Goal: Information Seeking & Learning: Learn about a topic

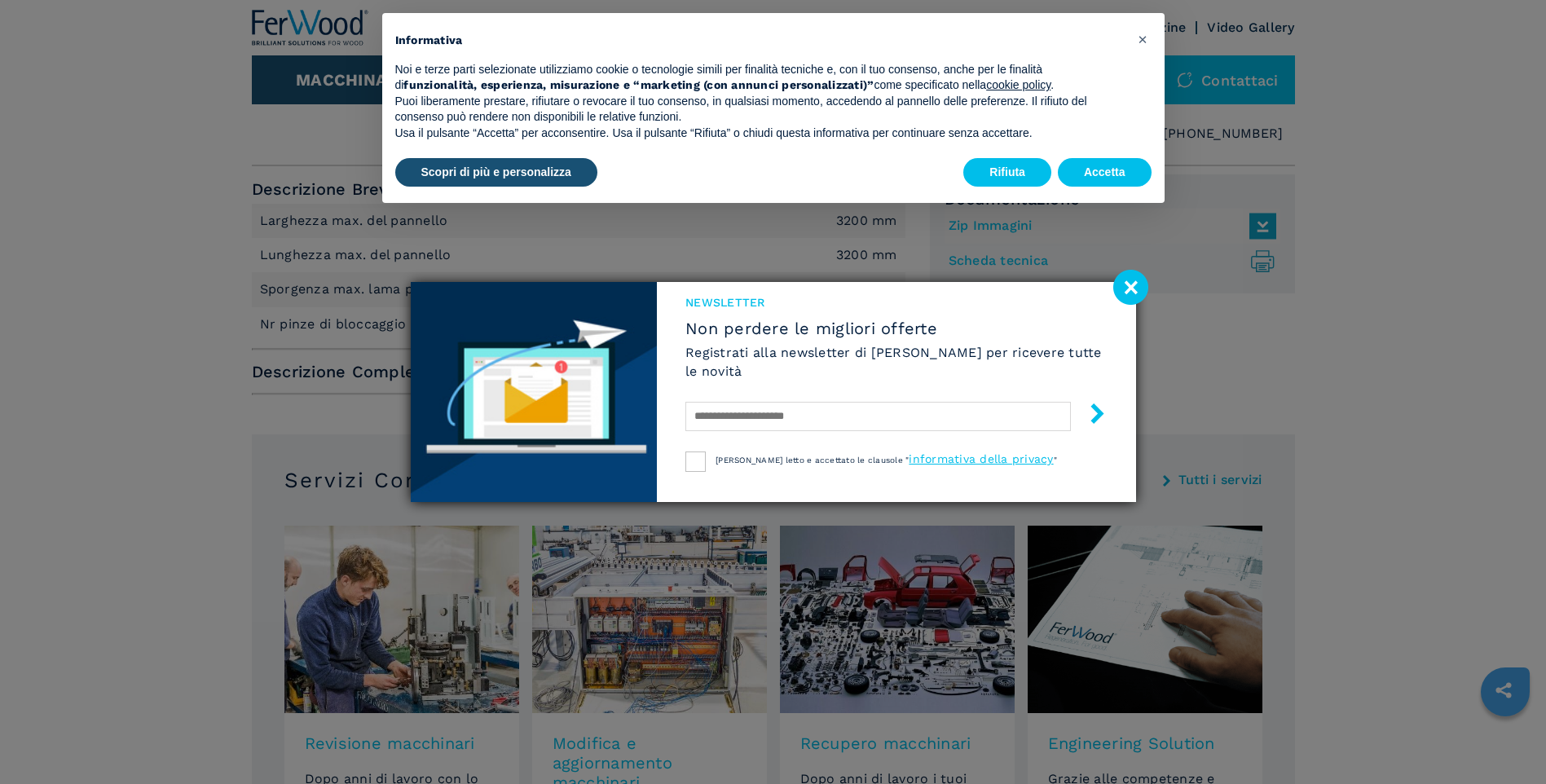
scroll to position [651, 0]
click at [1137, 281] on image at bounding box center [1130, 287] width 35 height 35
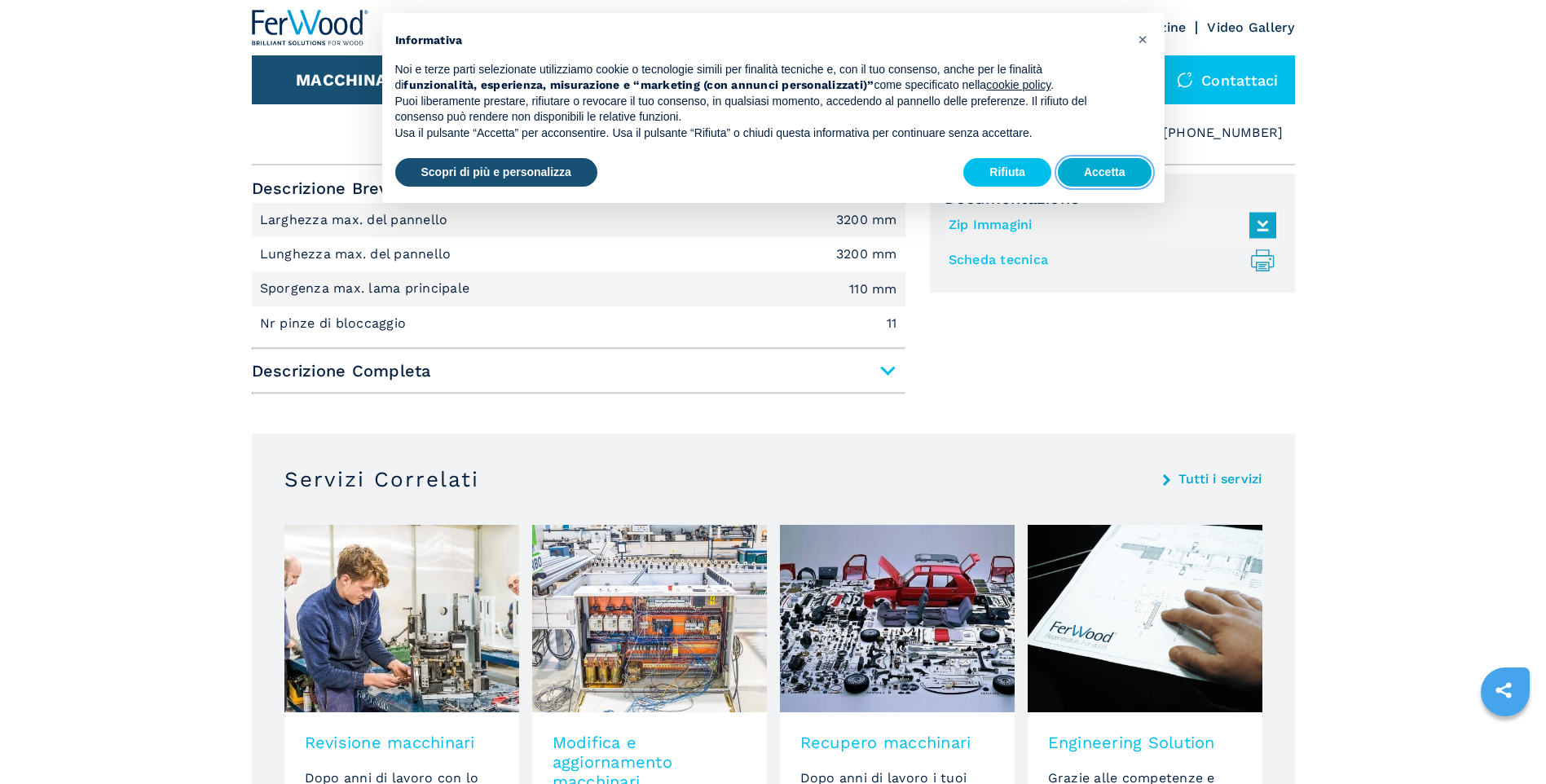
click at [1096, 170] on button "Accetta" at bounding box center [1105, 172] width 94 height 29
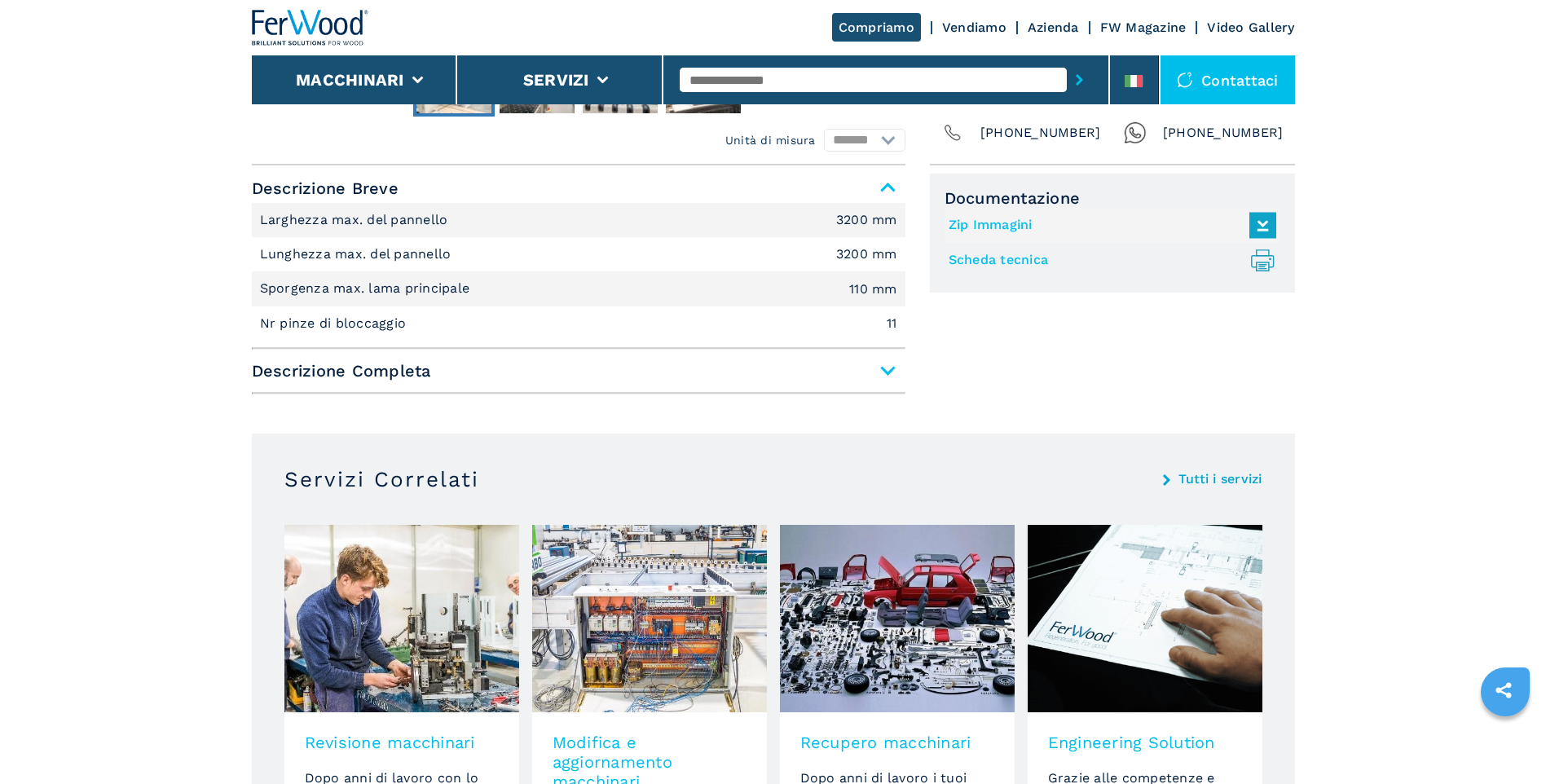
click at [885, 369] on span "Descrizione Completa" at bounding box center [578, 370] width 654 height 29
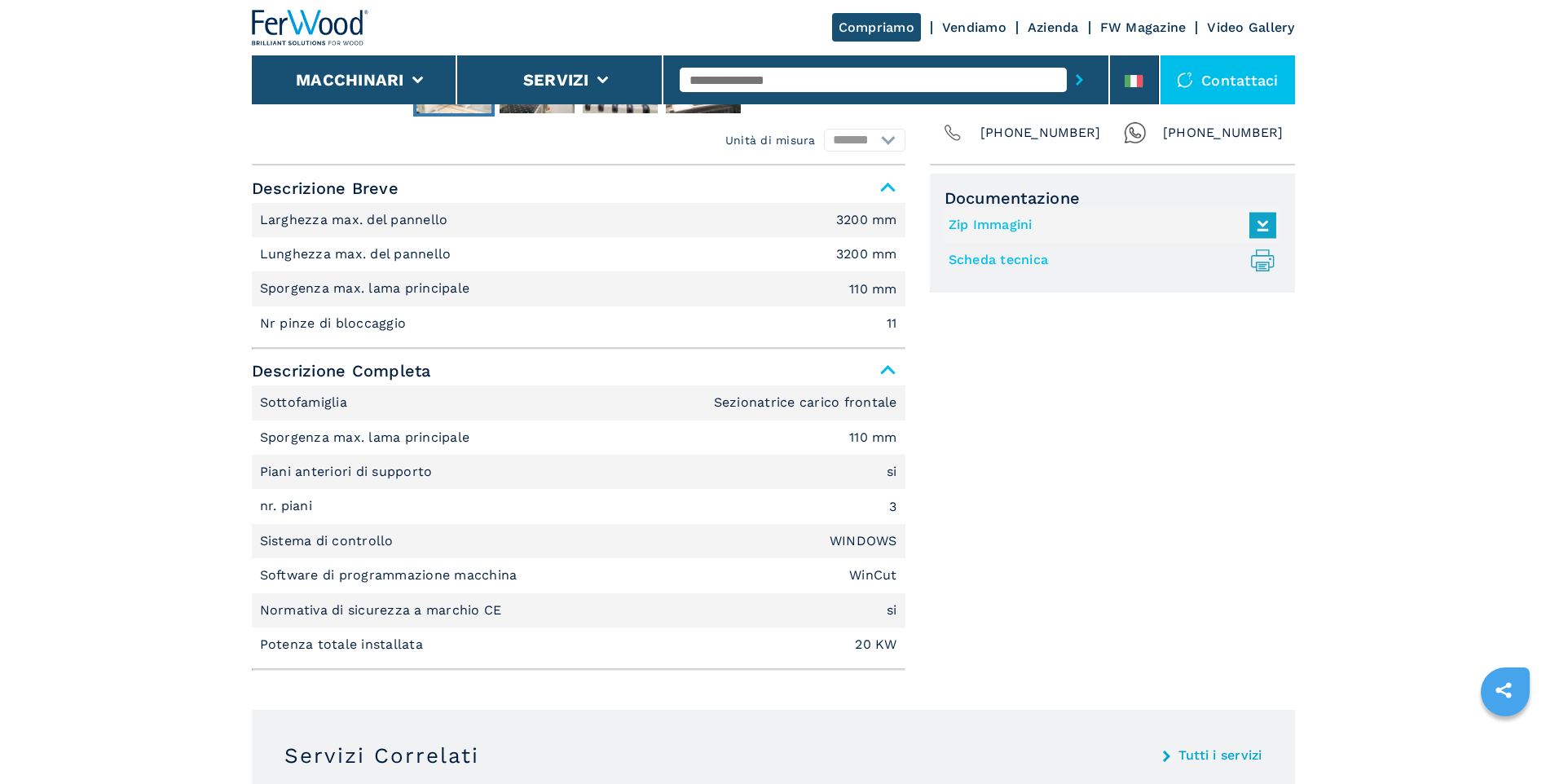
click at [1026, 260] on link "Scheda tecnica .prefix__st0{stroke-linecap:round;stroke-linejoin:round}.prefix_…" at bounding box center [1109, 260] width 320 height 27
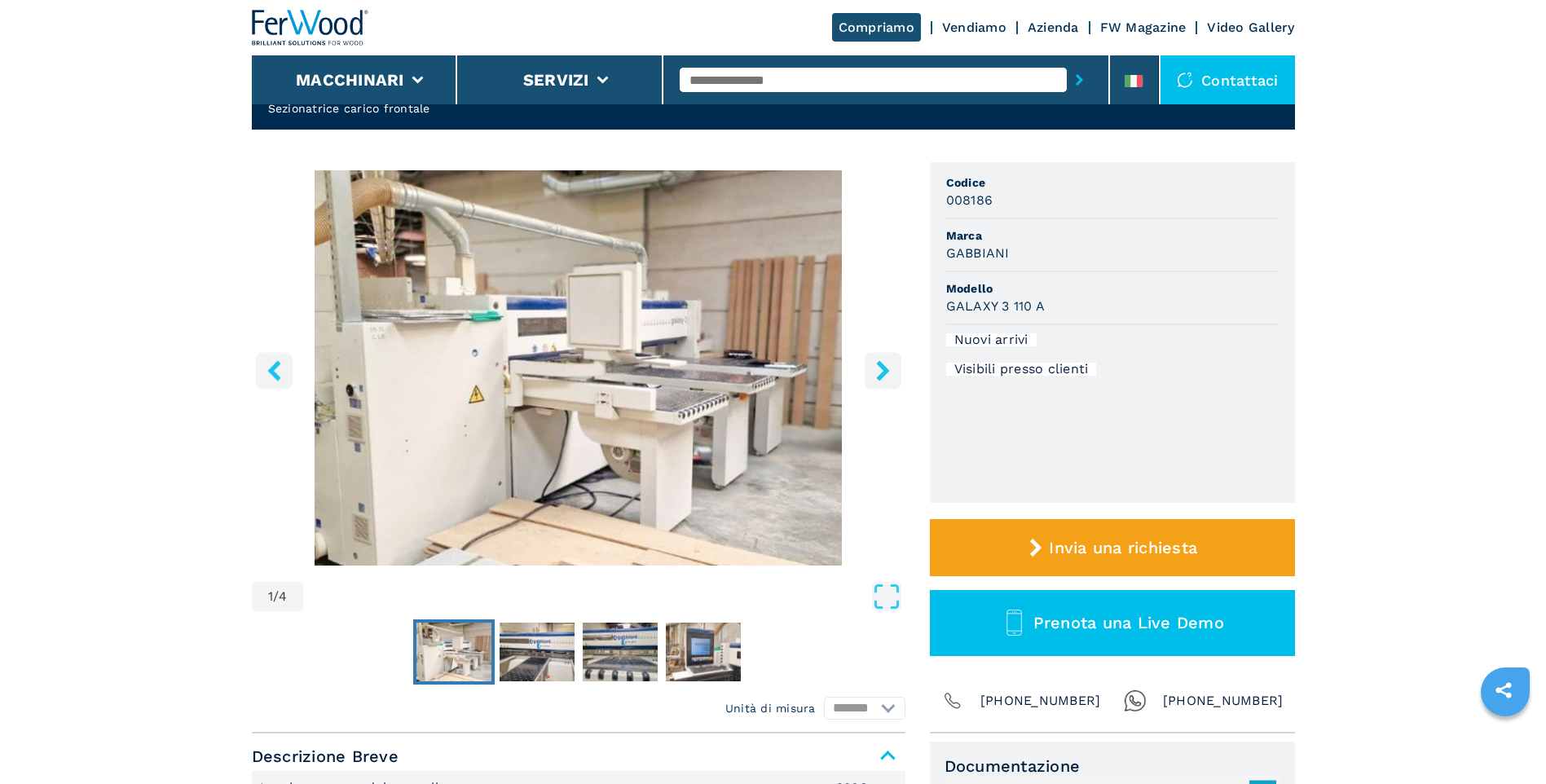
scroll to position [82, 0]
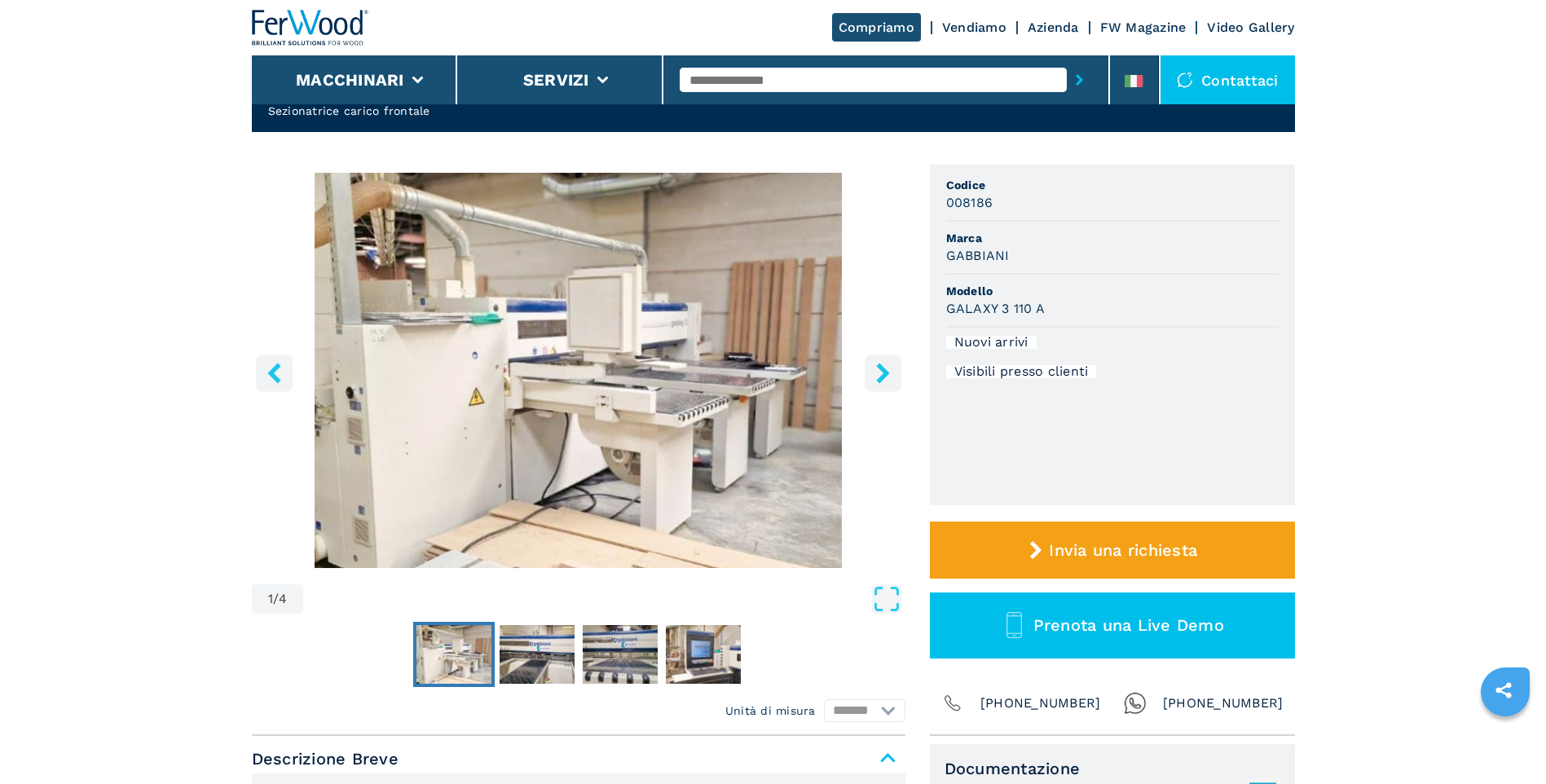
click at [882, 376] on icon "right-button" at bounding box center [882, 373] width 13 height 21
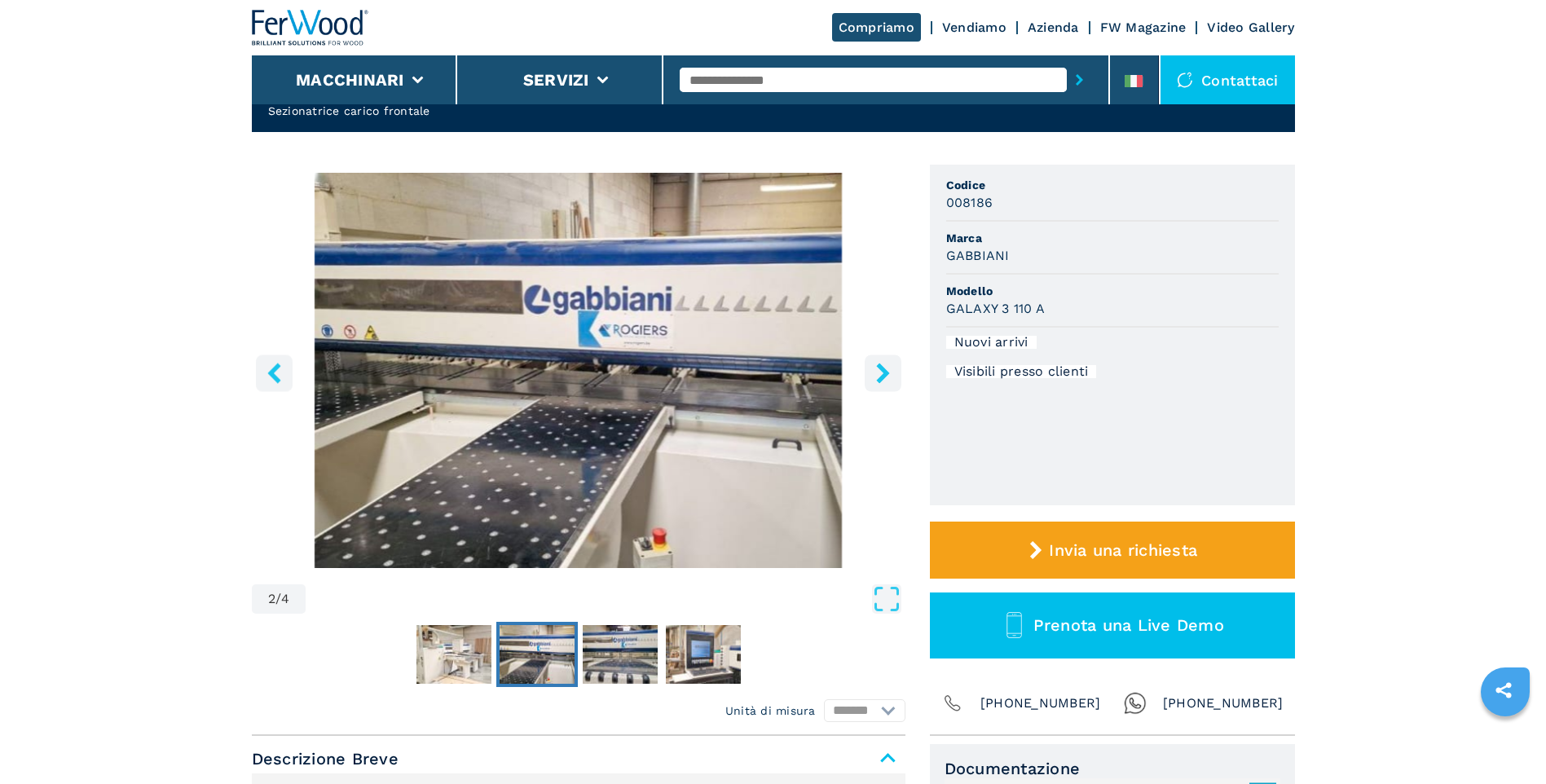
click at [882, 376] on icon "right-button" at bounding box center [882, 373] width 13 height 21
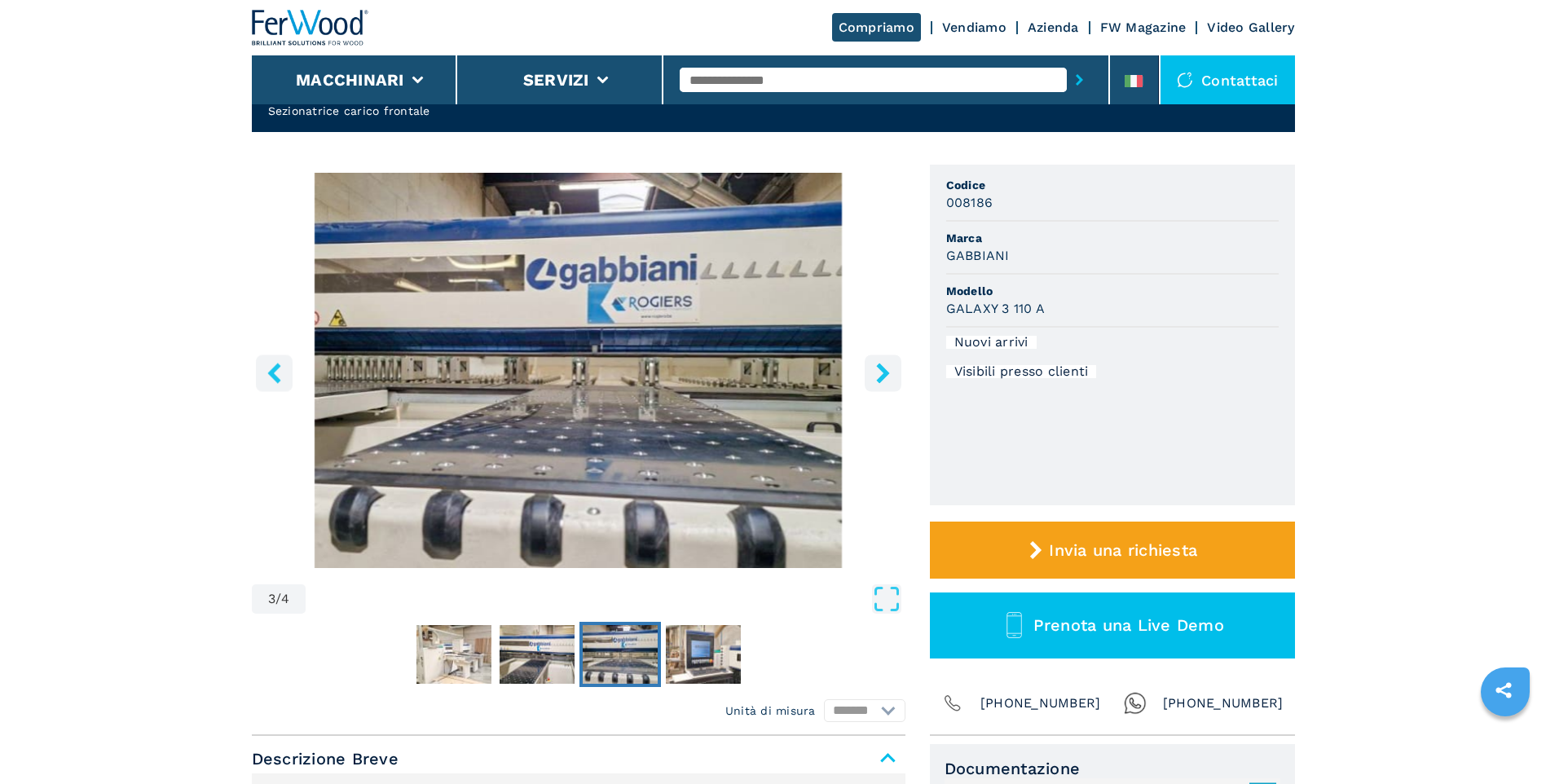
click at [882, 376] on icon "right-button" at bounding box center [882, 373] width 13 height 21
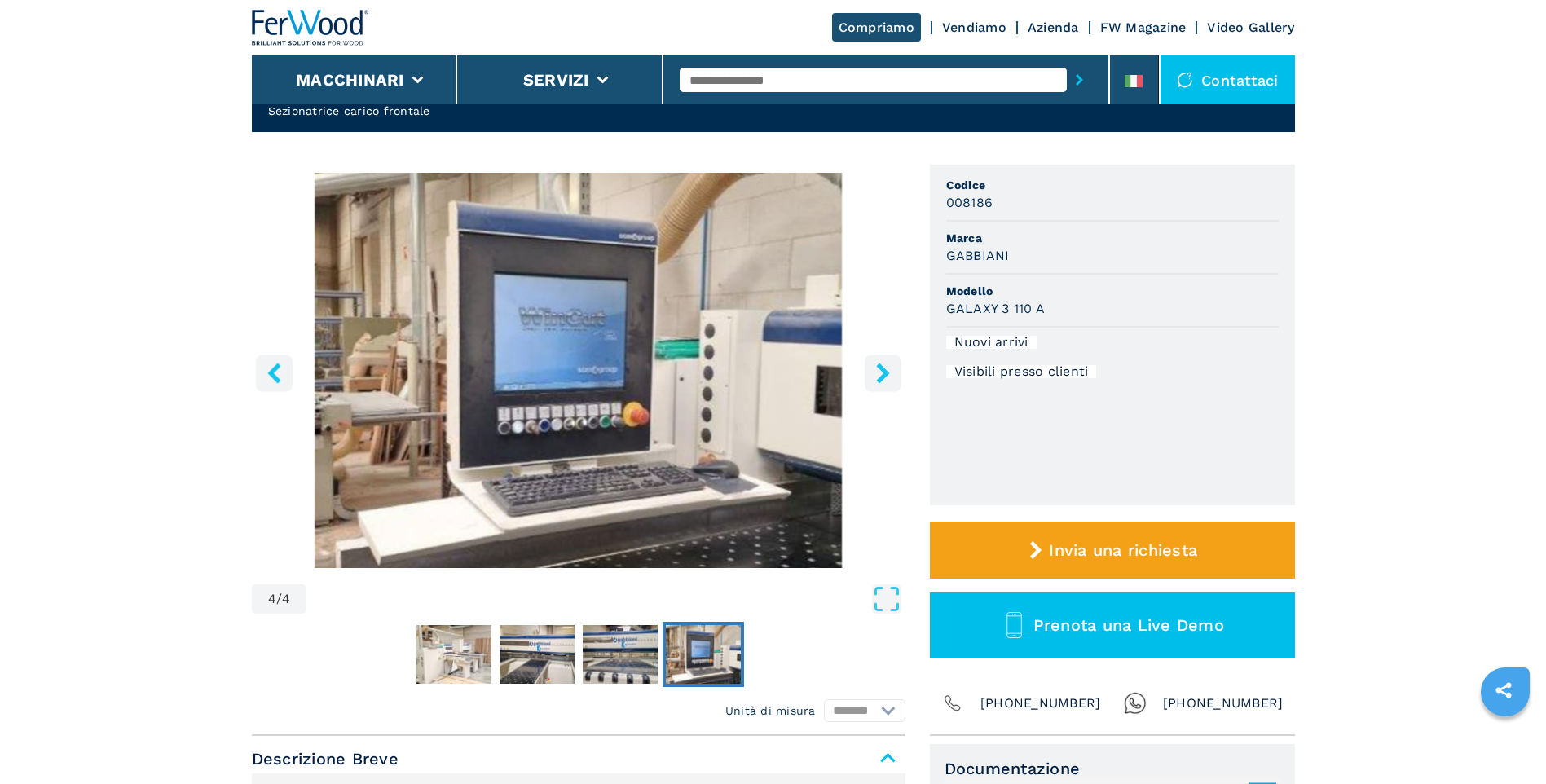
click at [882, 376] on icon "right-button" at bounding box center [882, 373] width 13 height 21
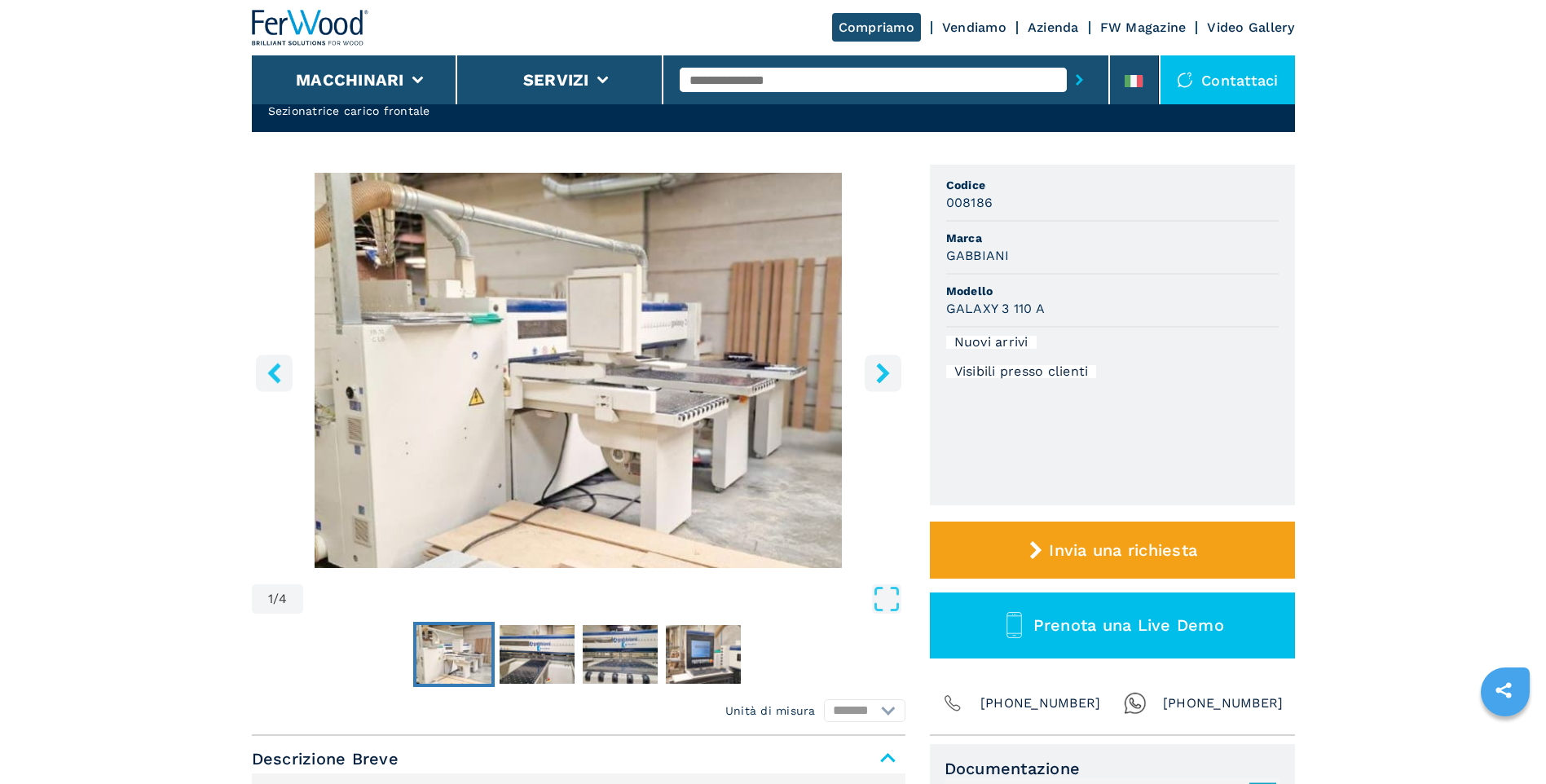
click at [882, 376] on icon "right-button" at bounding box center [882, 373] width 13 height 21
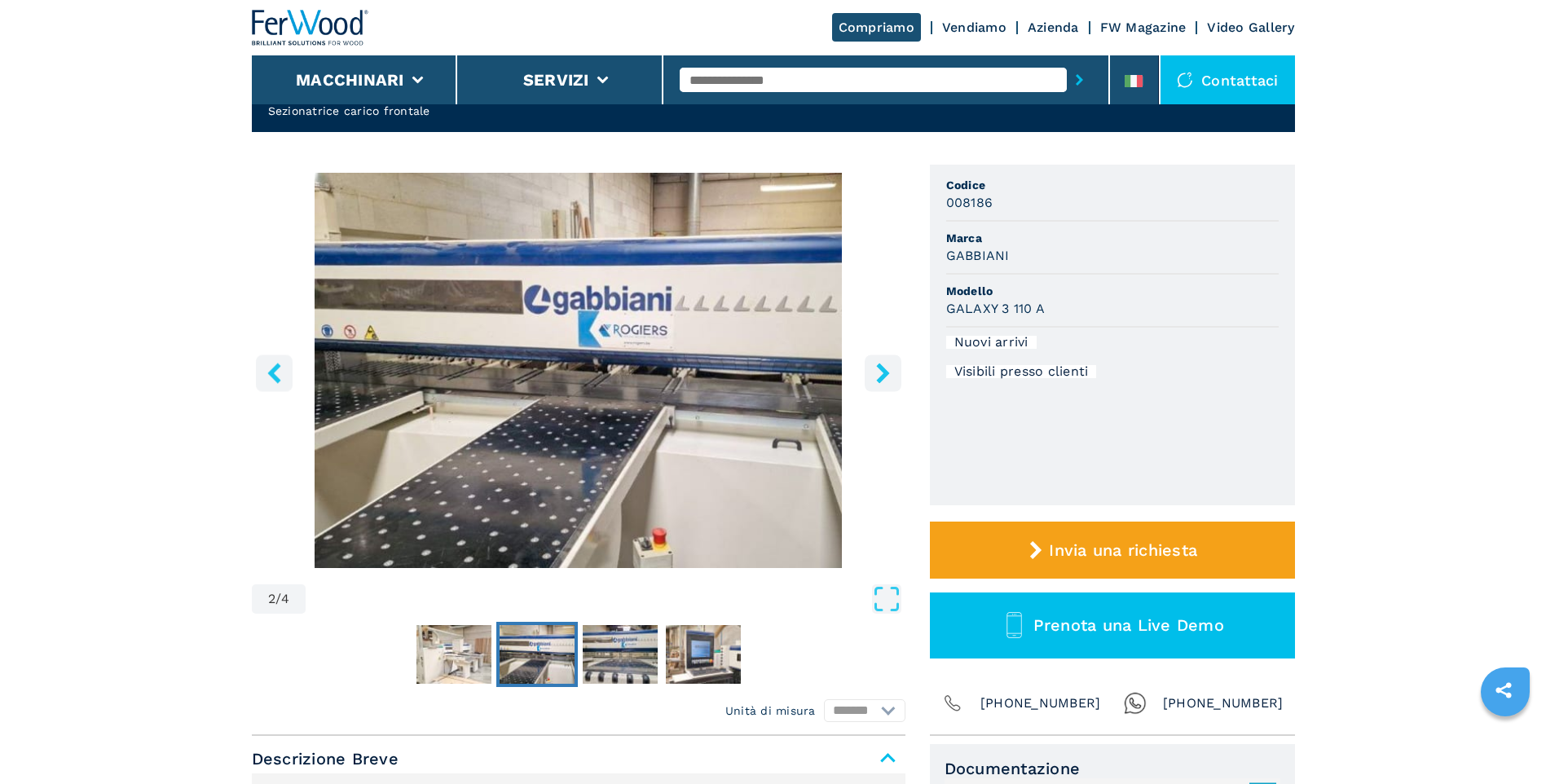
click at [882, 376] on icon "right-button" at bounding box center [882, 373] width 13 height 21
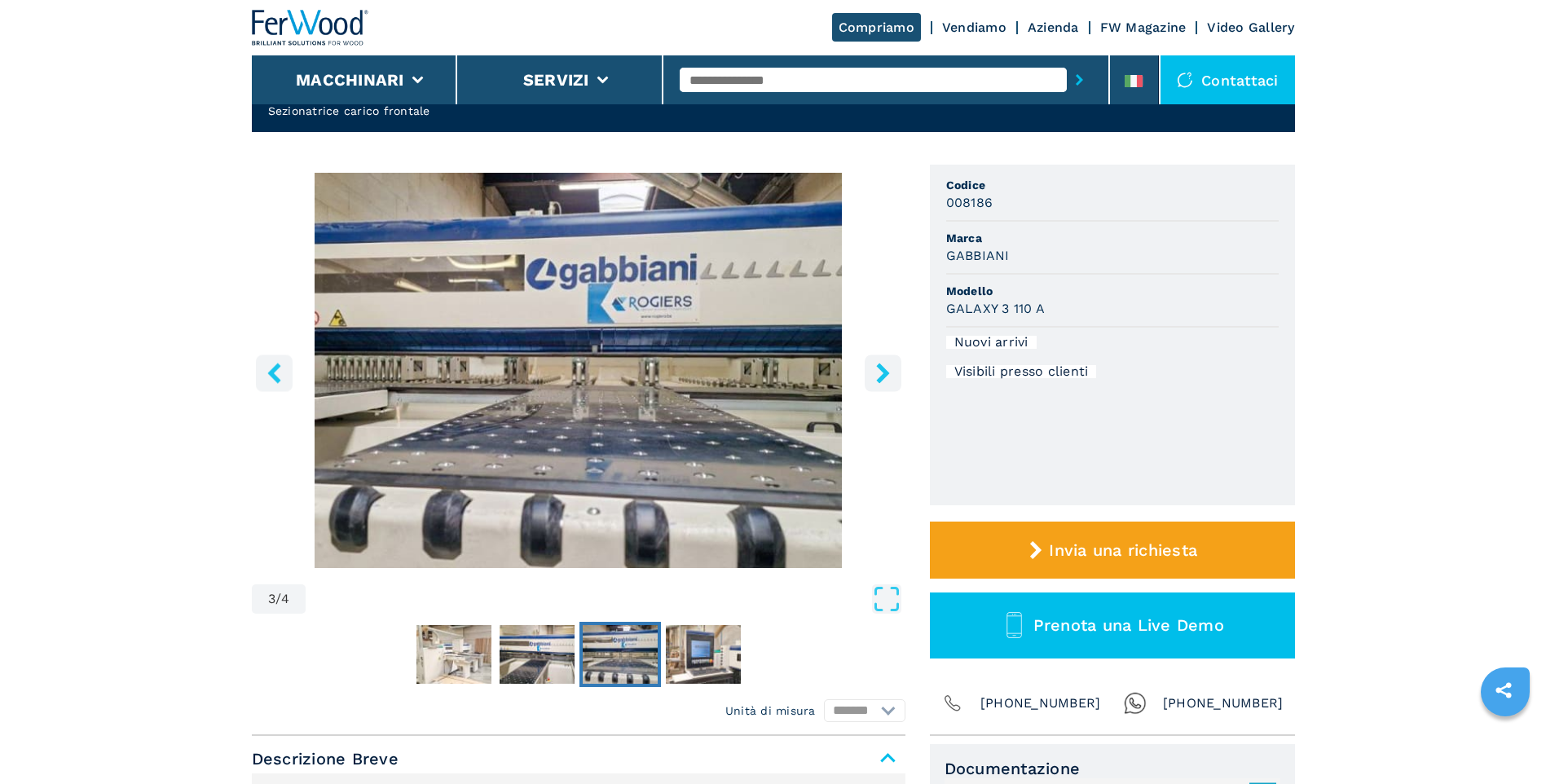
click at [882, 376] on icon "right-button" at bounding box center [882, 373] width 13 height 21
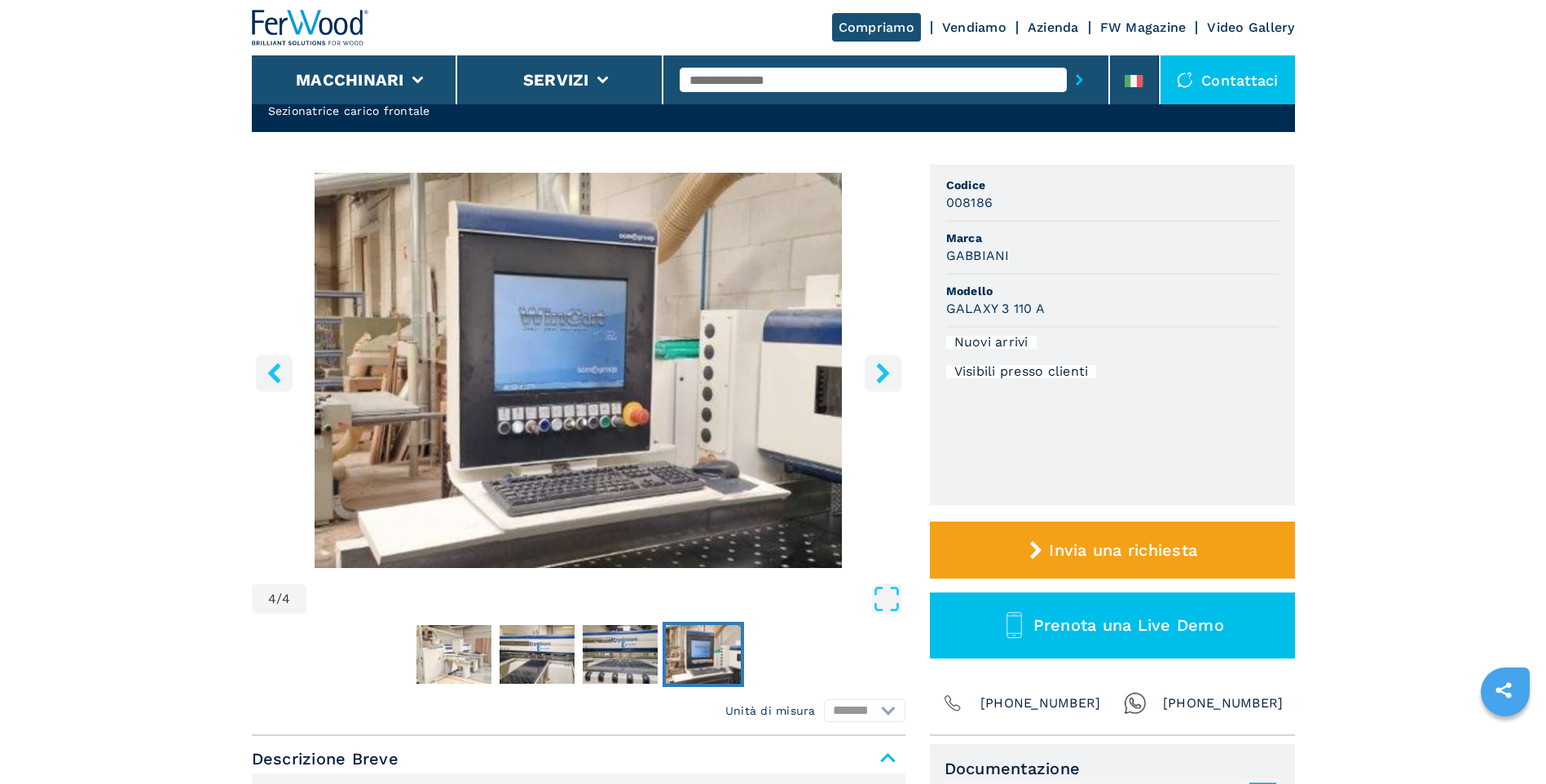
click at [882, 376] on icon "right-button" at bounding box center [882, 373] width 13 height 21
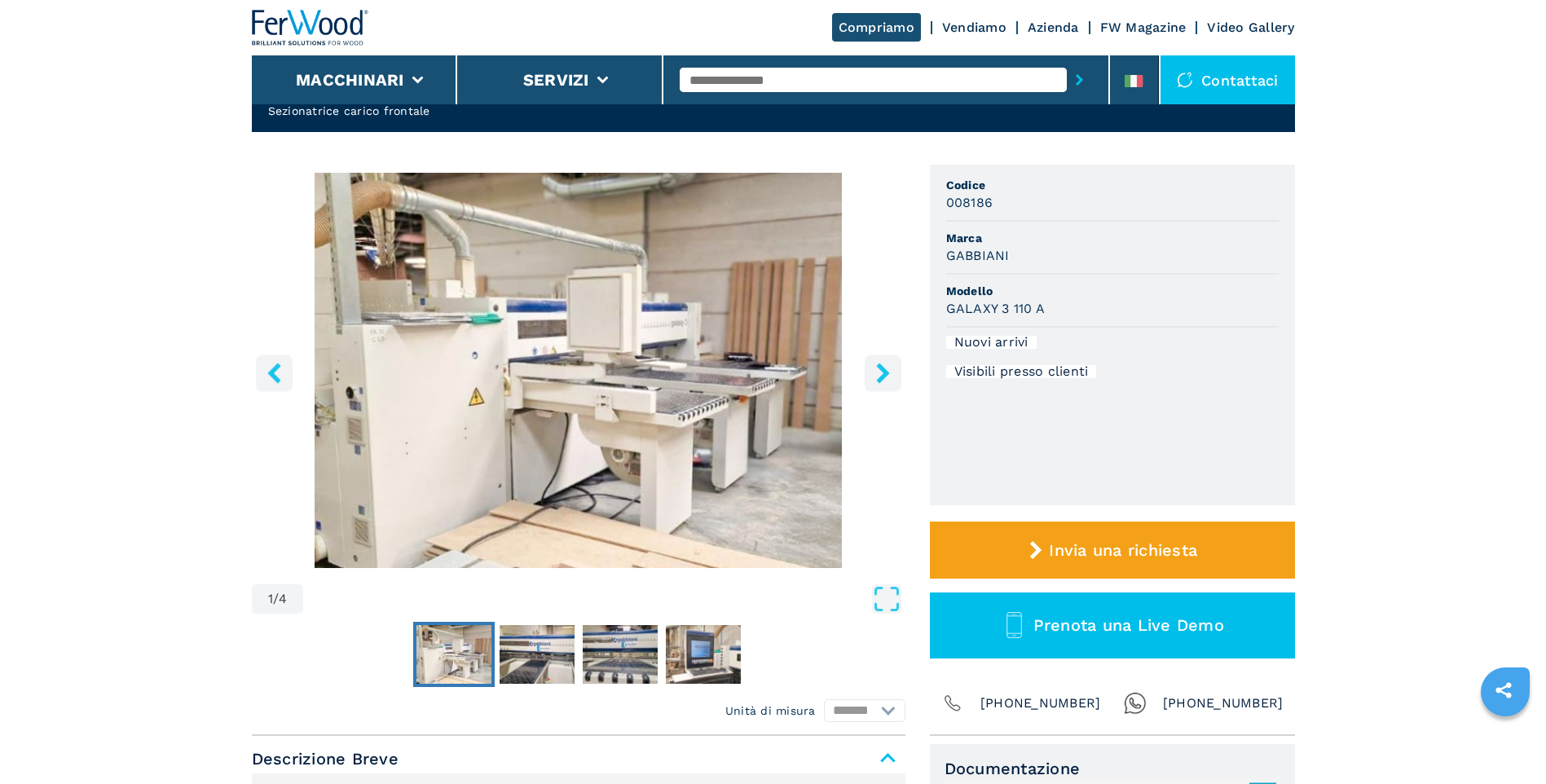
click at [882, 376] on icon "right-button" at bounding box center [882, 373] width 13 height 21
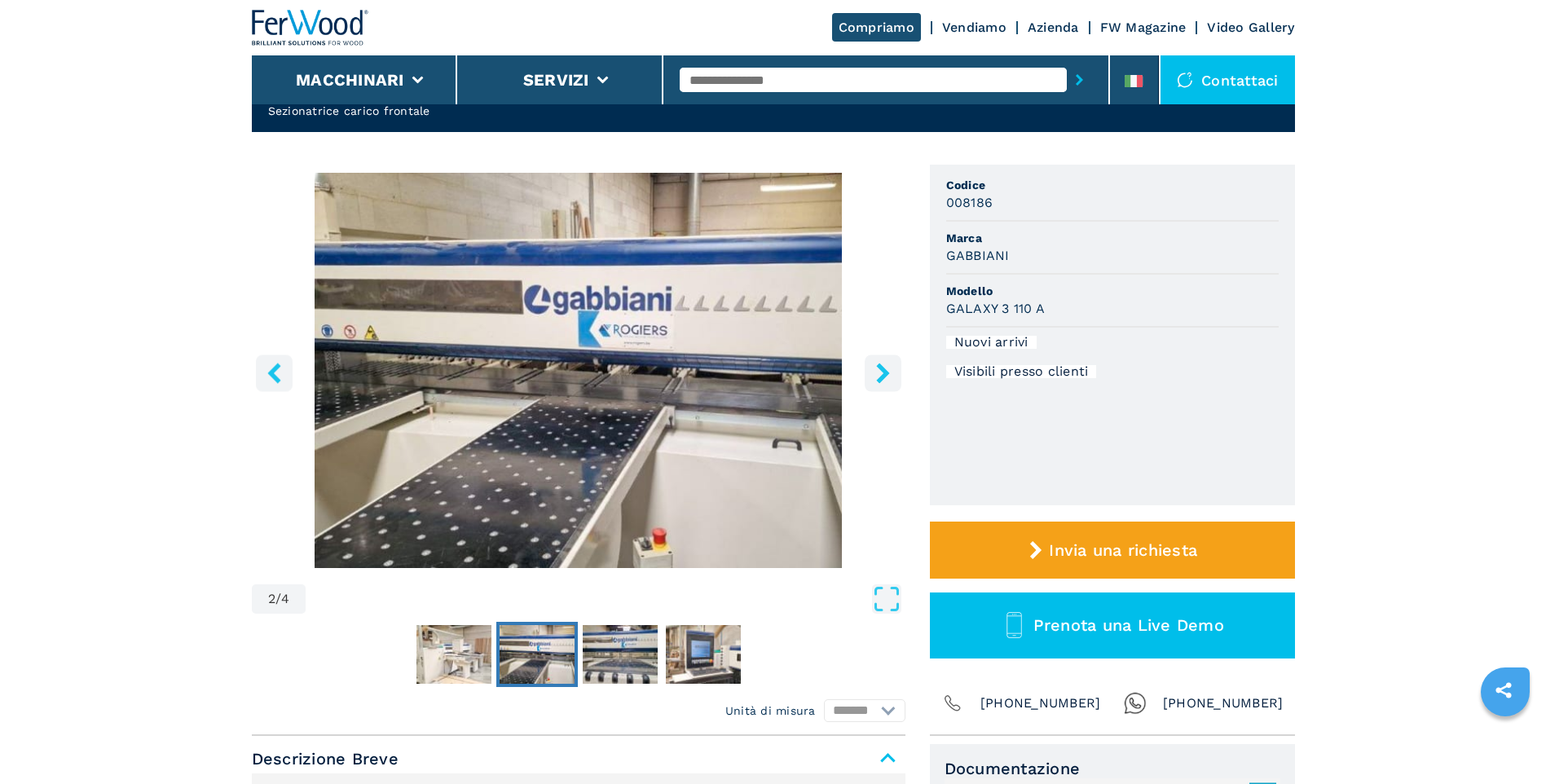
click at [882, 376] on icon "right-button" at bounding box center [882, 373] width 13 height 21
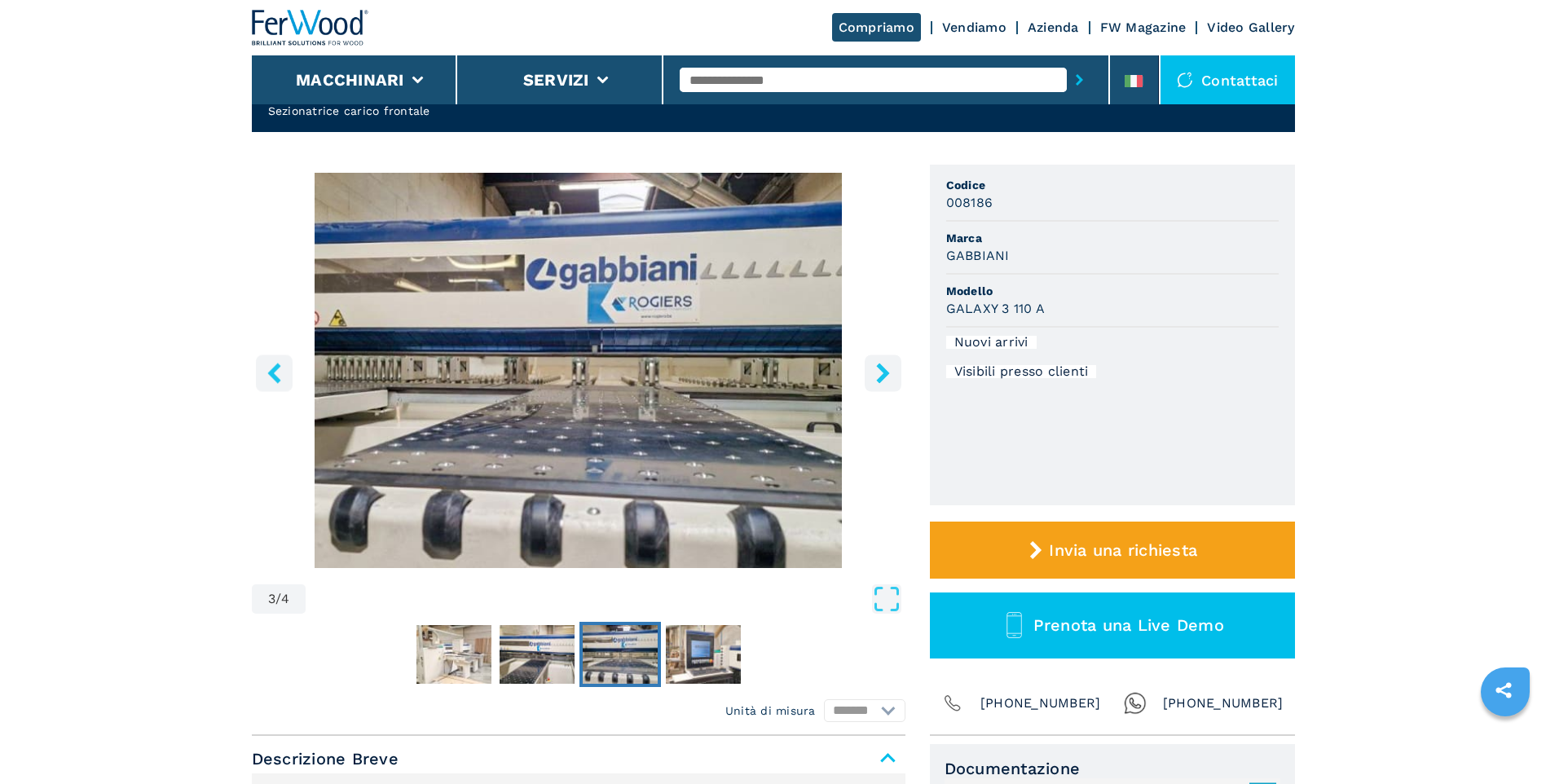
click at [882, 376] on icon "right-button" at bounding box center [882, 373] width 13 height 21
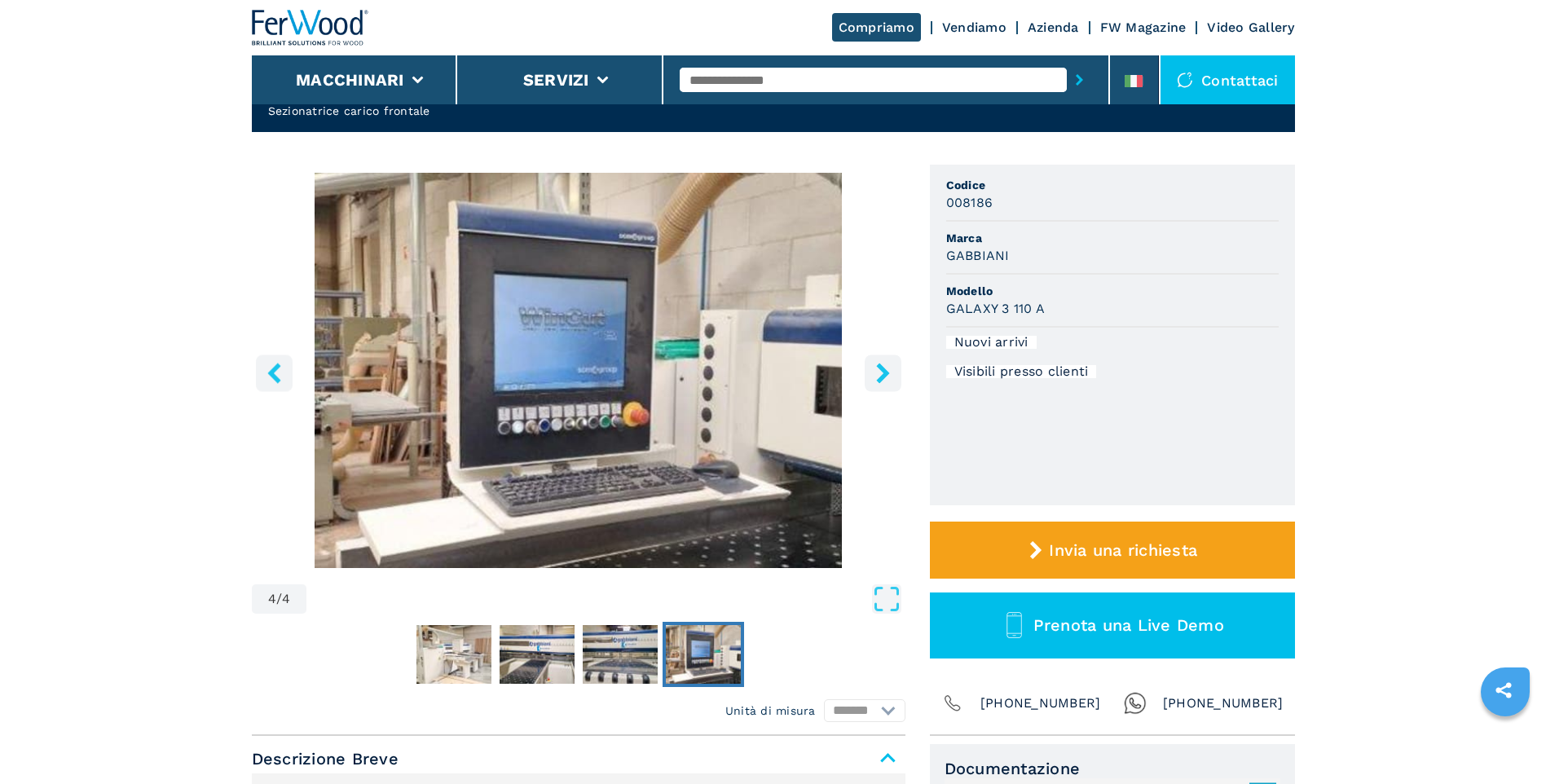
click at [882, 376] on icon "right-button" at bounding box center [882, 373] width 13 height 21
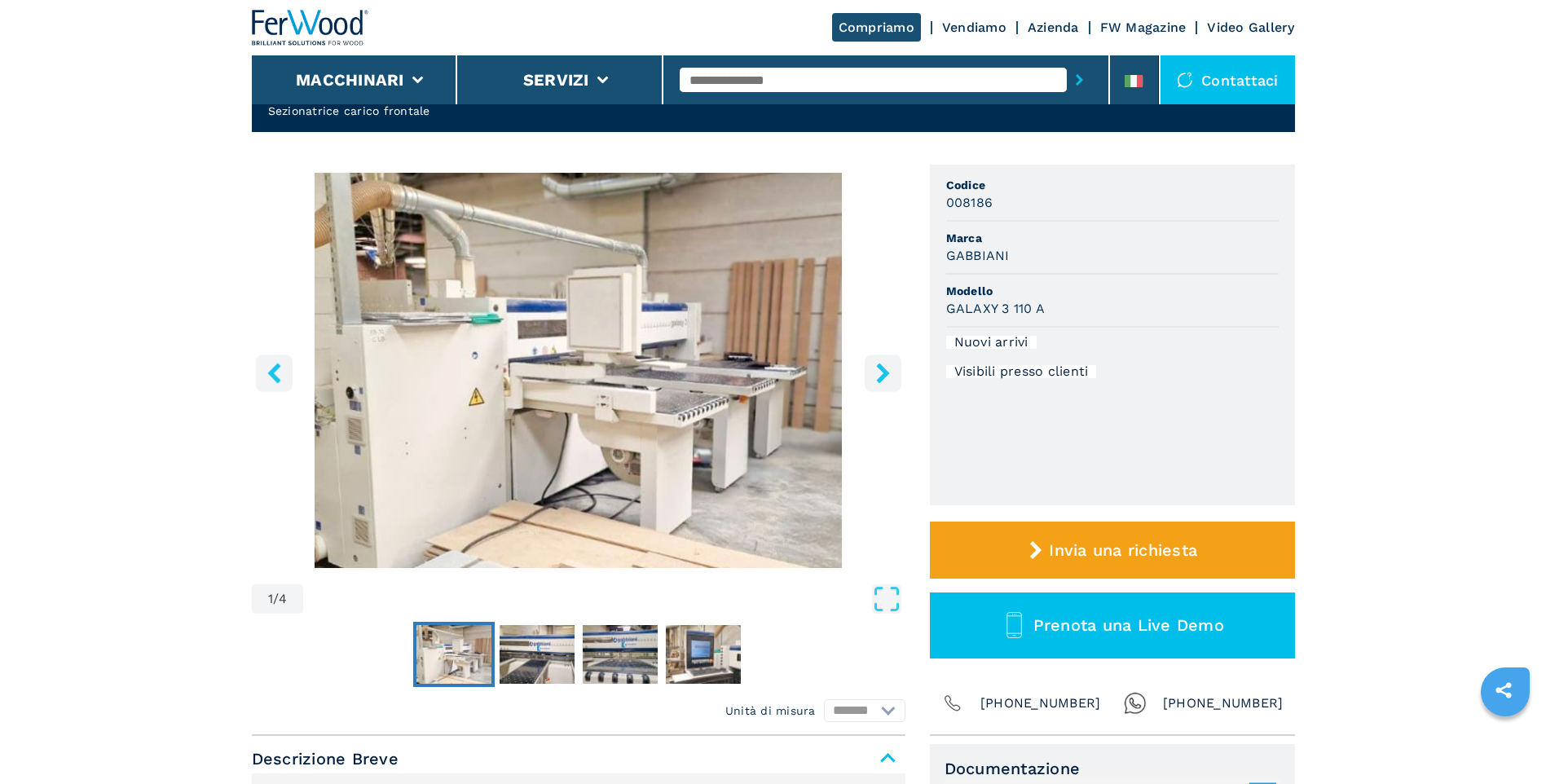
click at [882, 376] on icon "right-button" at bounding box center [882, 373] width 13 height 21
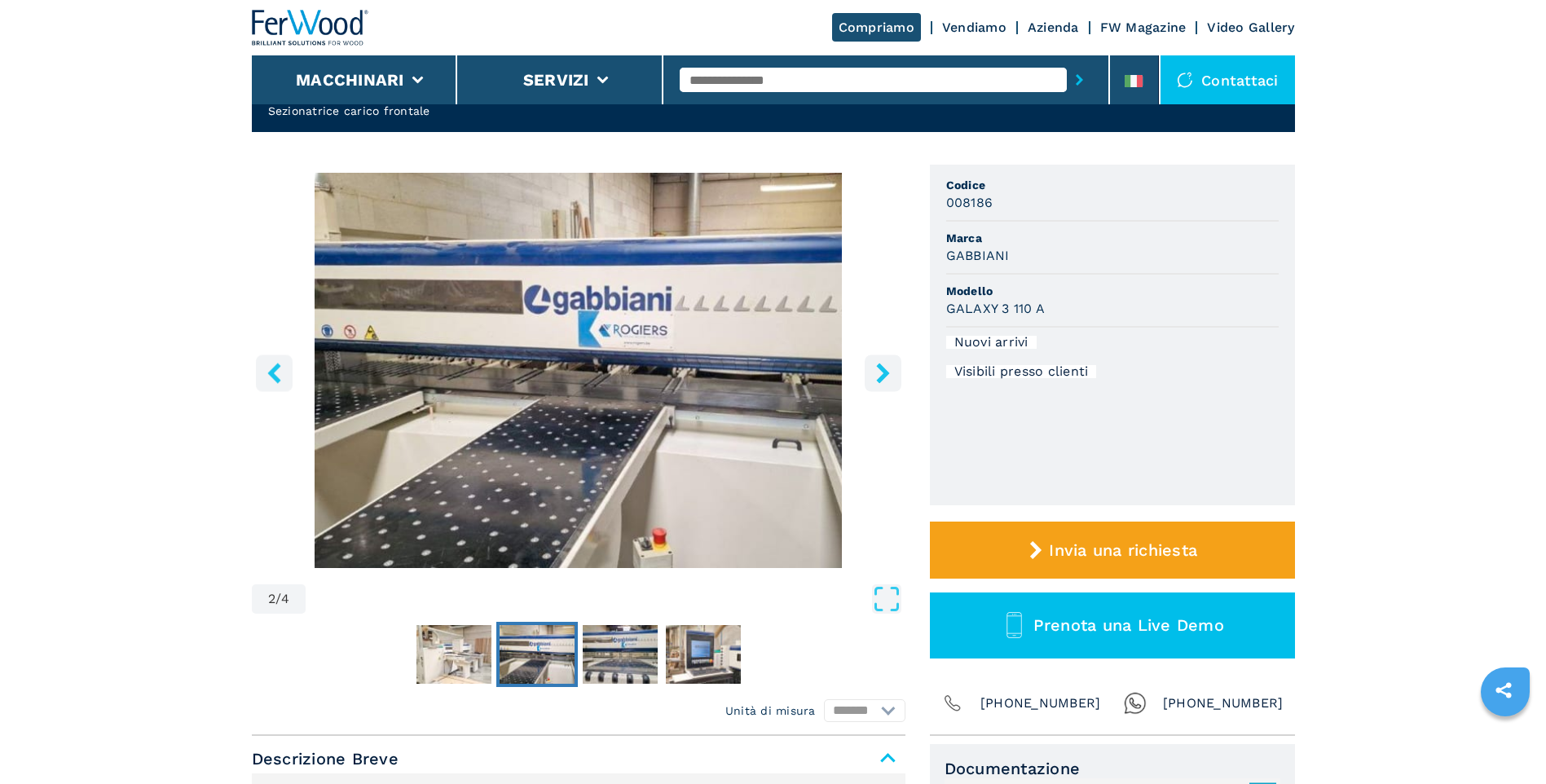
click at [882, 376] on icon "right-button" at bounding box center [882, 373] width 13 height 21
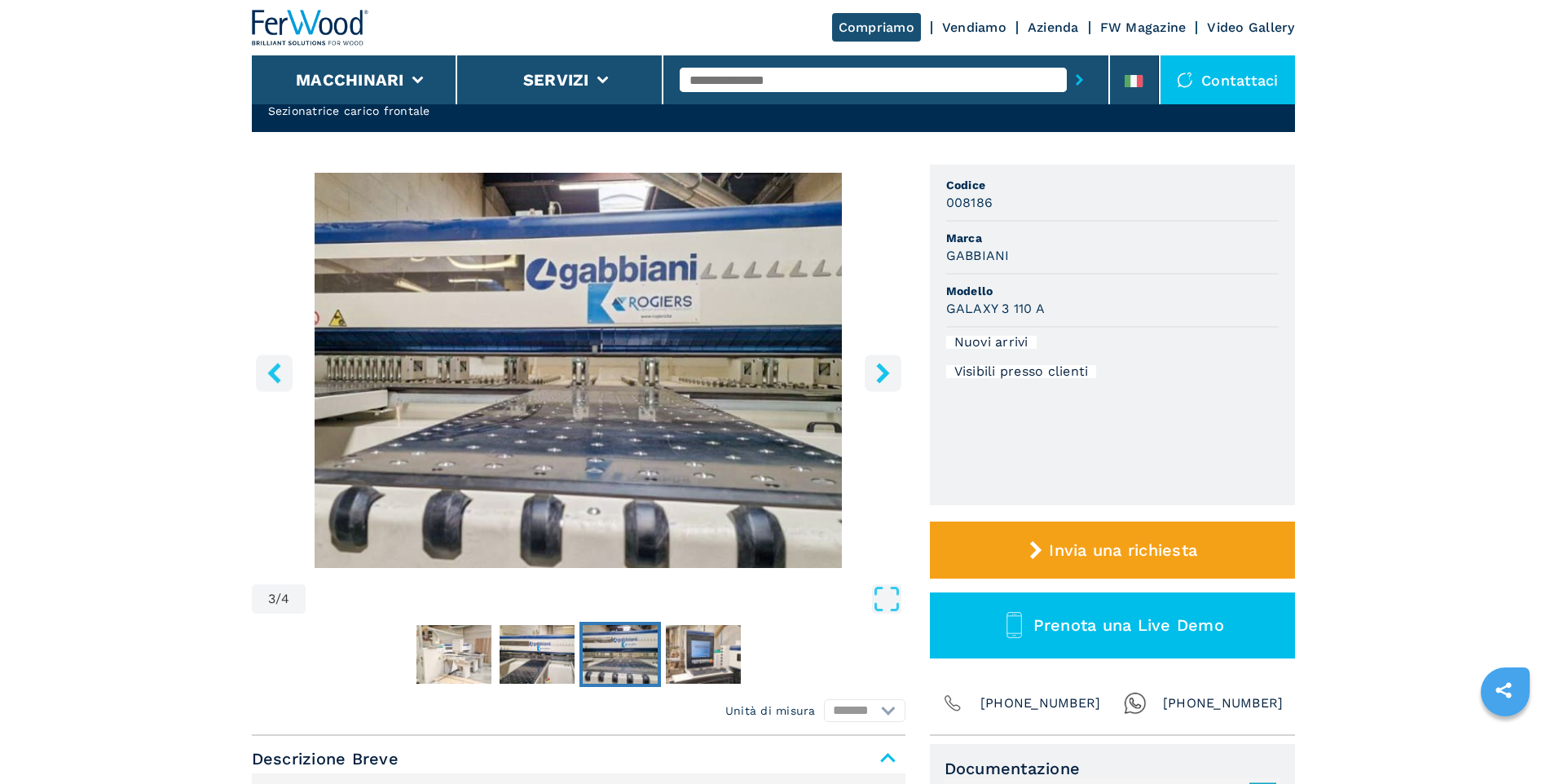
click at [882, 376] on icon "right-button" at bounding box center [882, 373] width 13 height 21
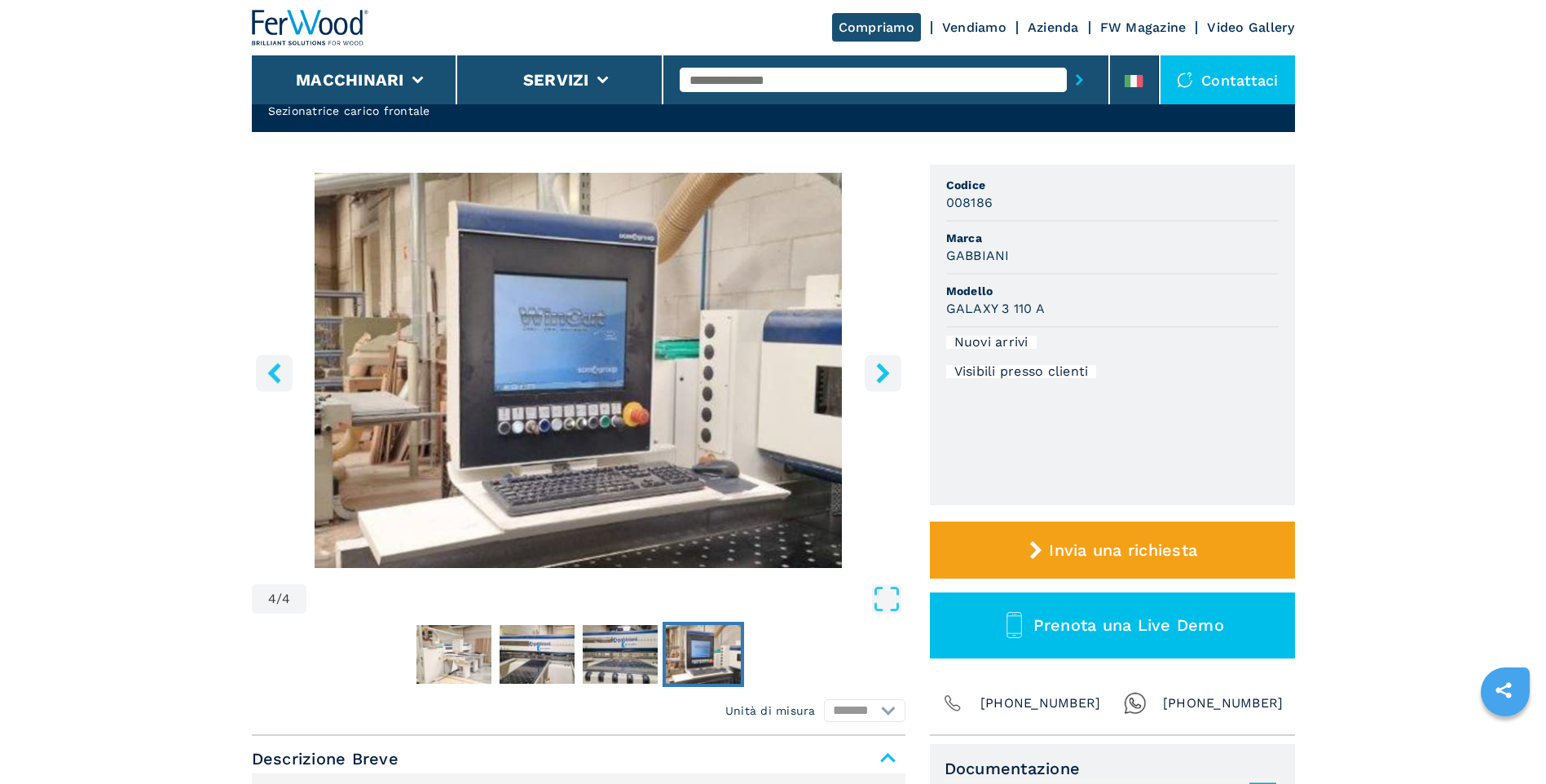
click at [882, 376] on icon "right-button" at bounding box center [882, 373] width 13 height 21
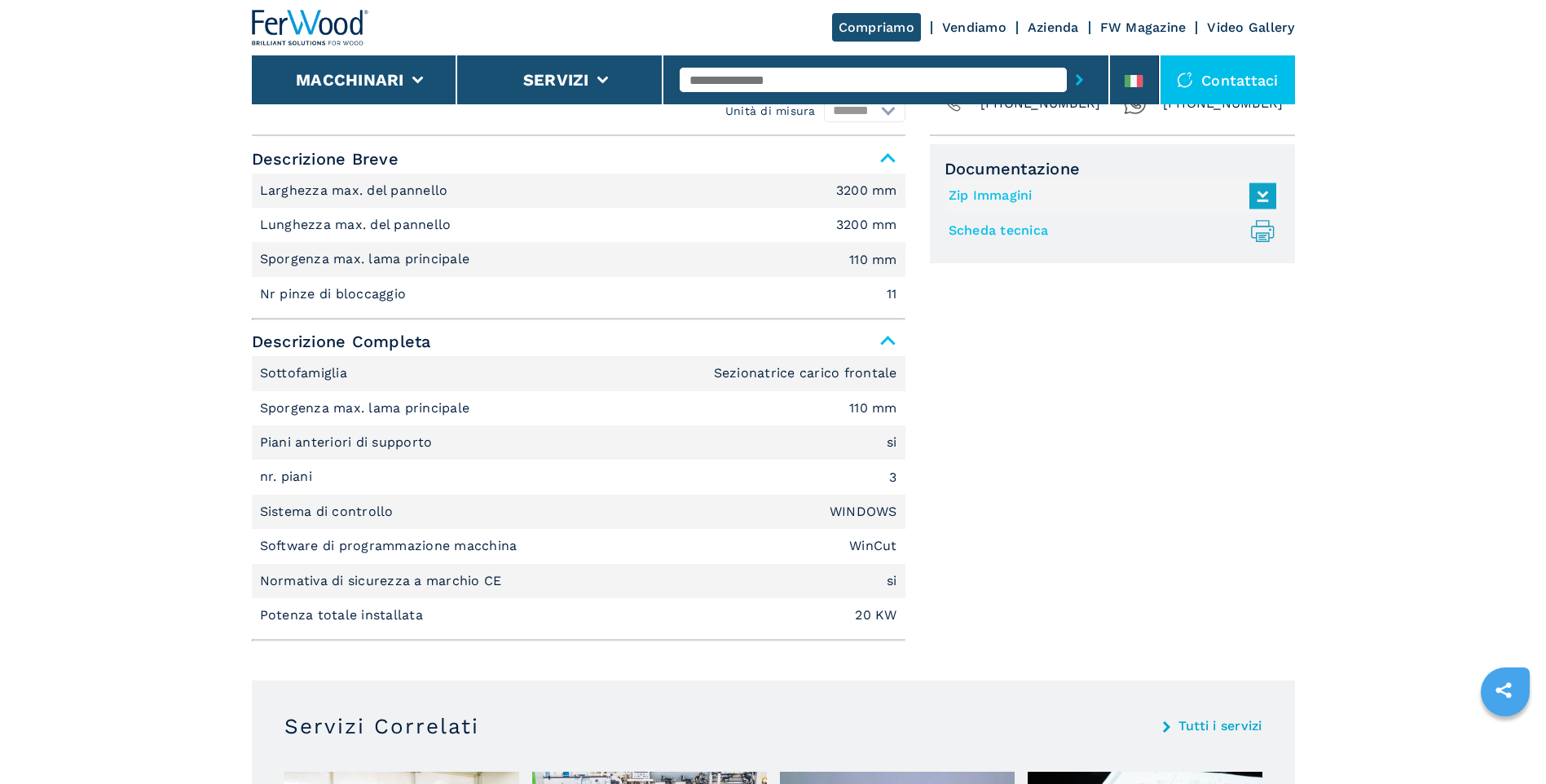
scroll to position [326, 0]
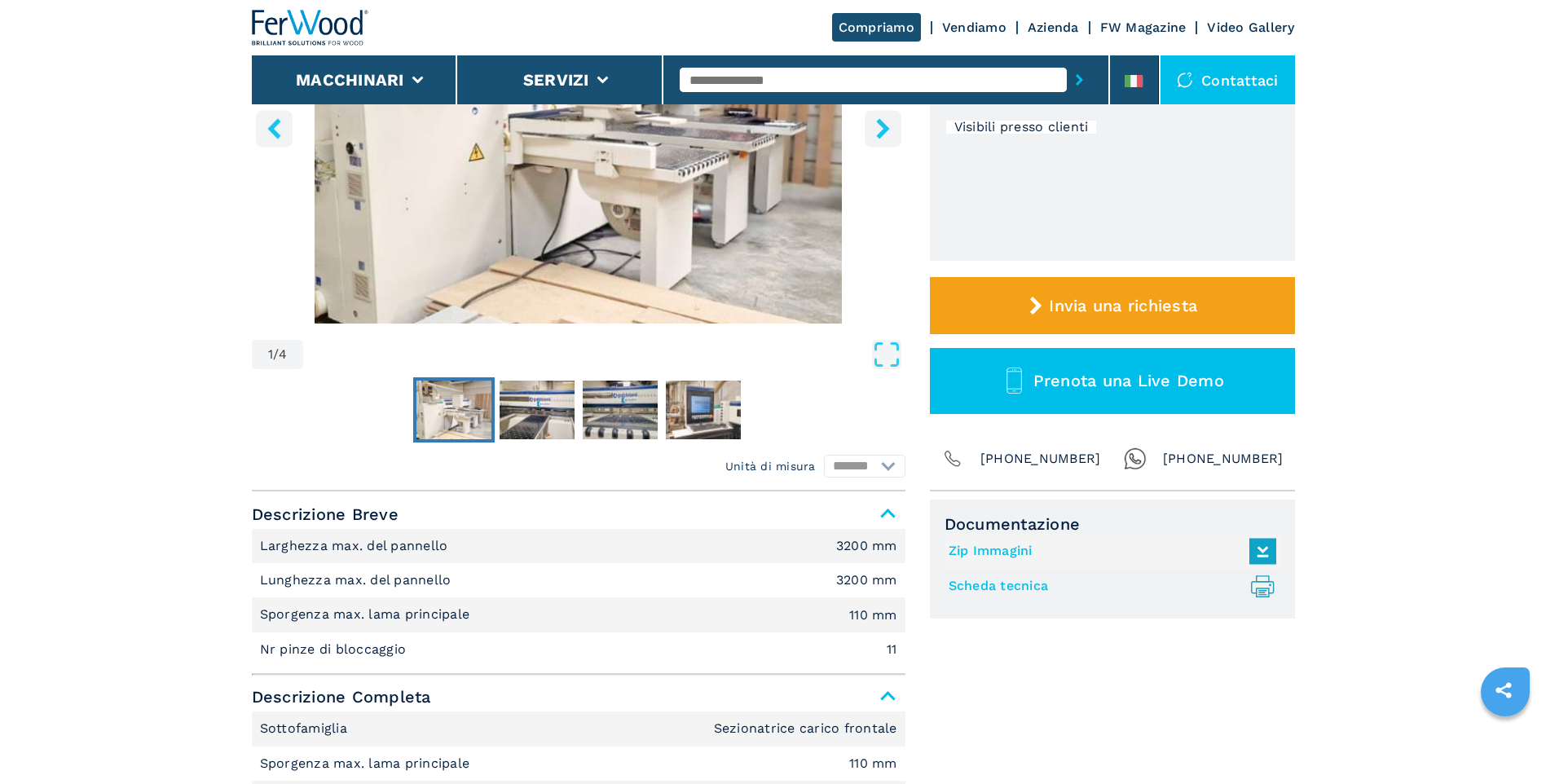
click at [991, 552] on link "Zip Immagini" at bounding box center [1109, 551] width 320 height 27
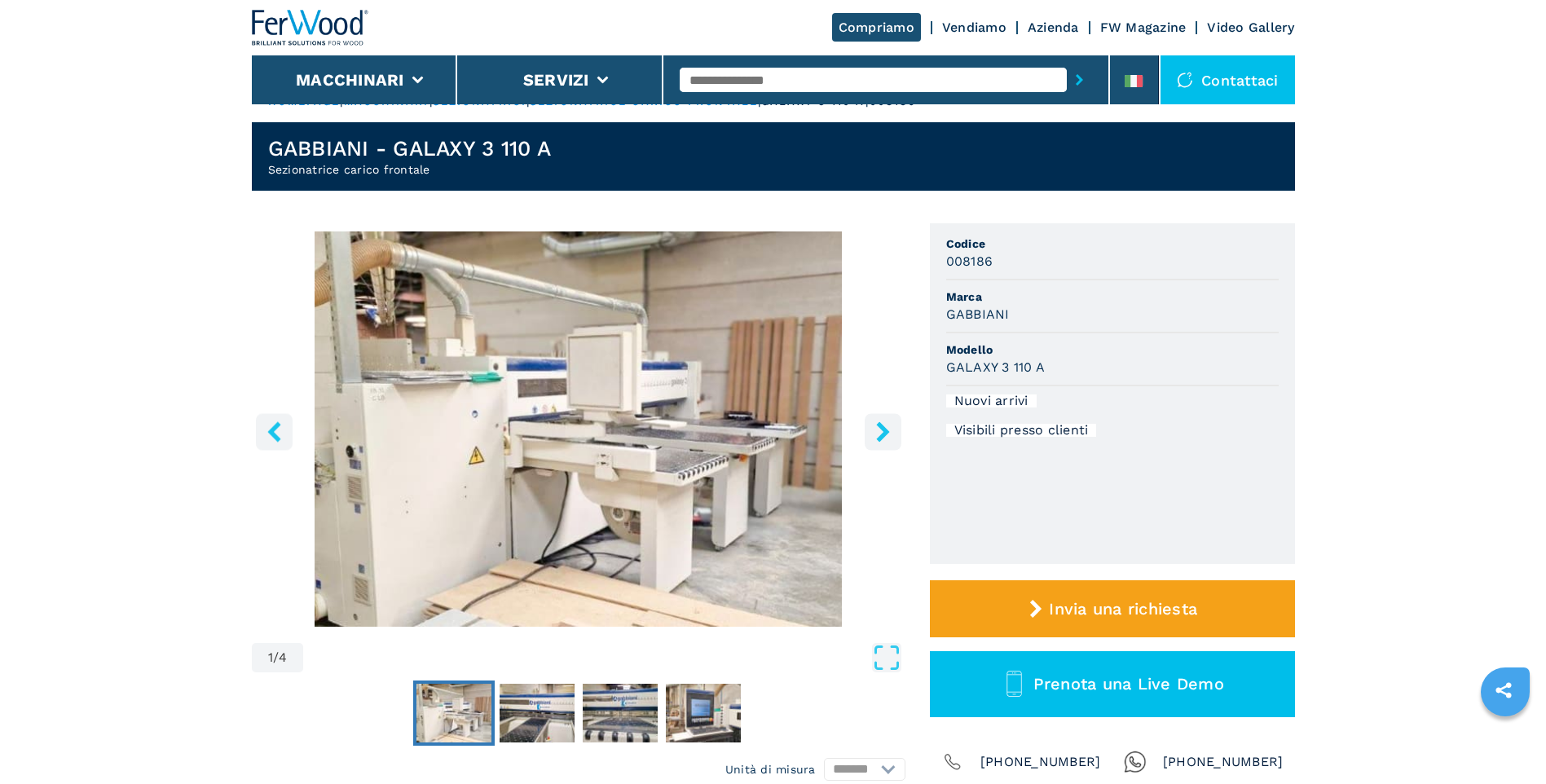
scroll to position [0, 0]
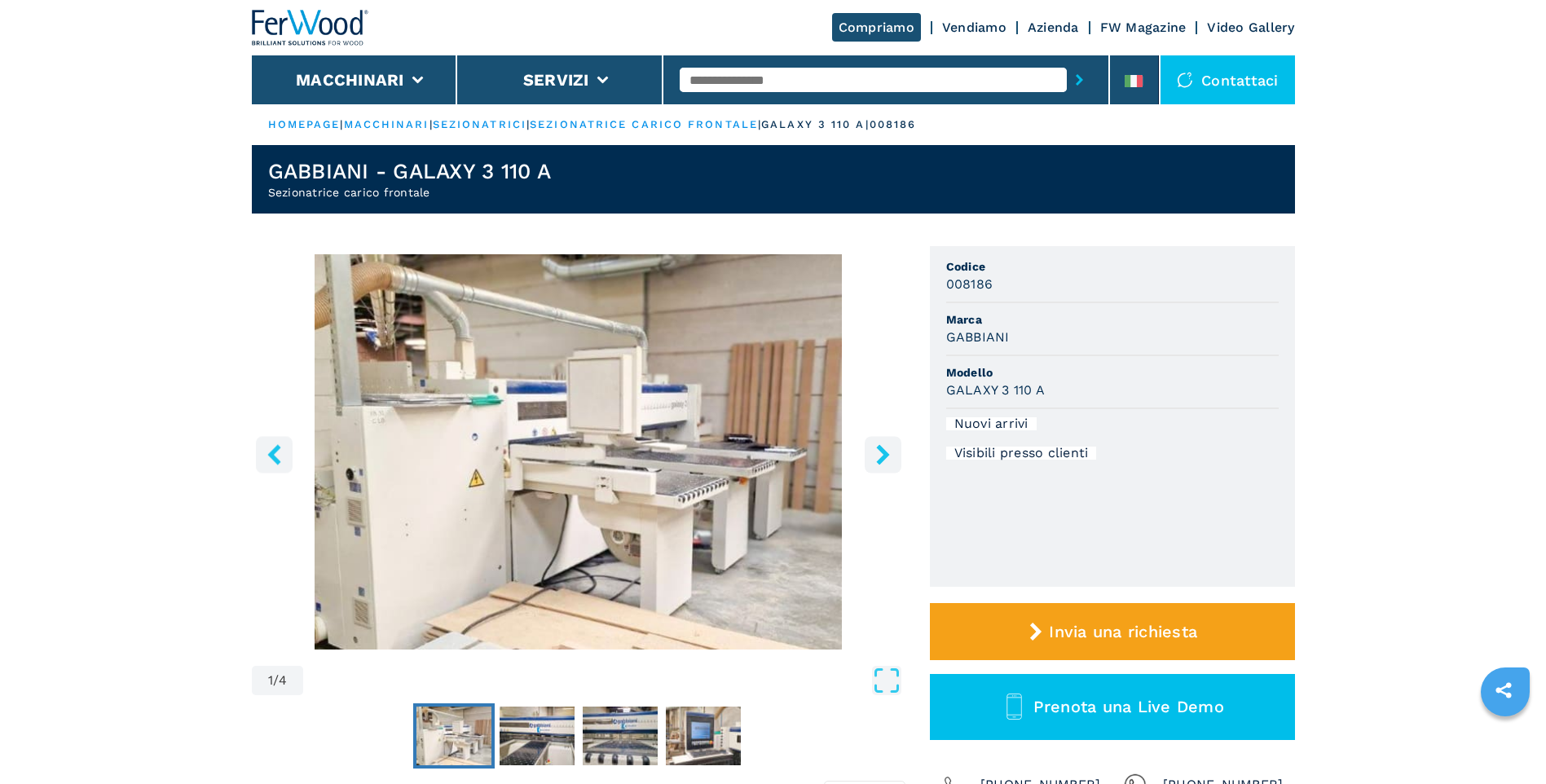
click at [885, 459] on icon "right-button" at bounding box center [883, 454] width 21 height 21
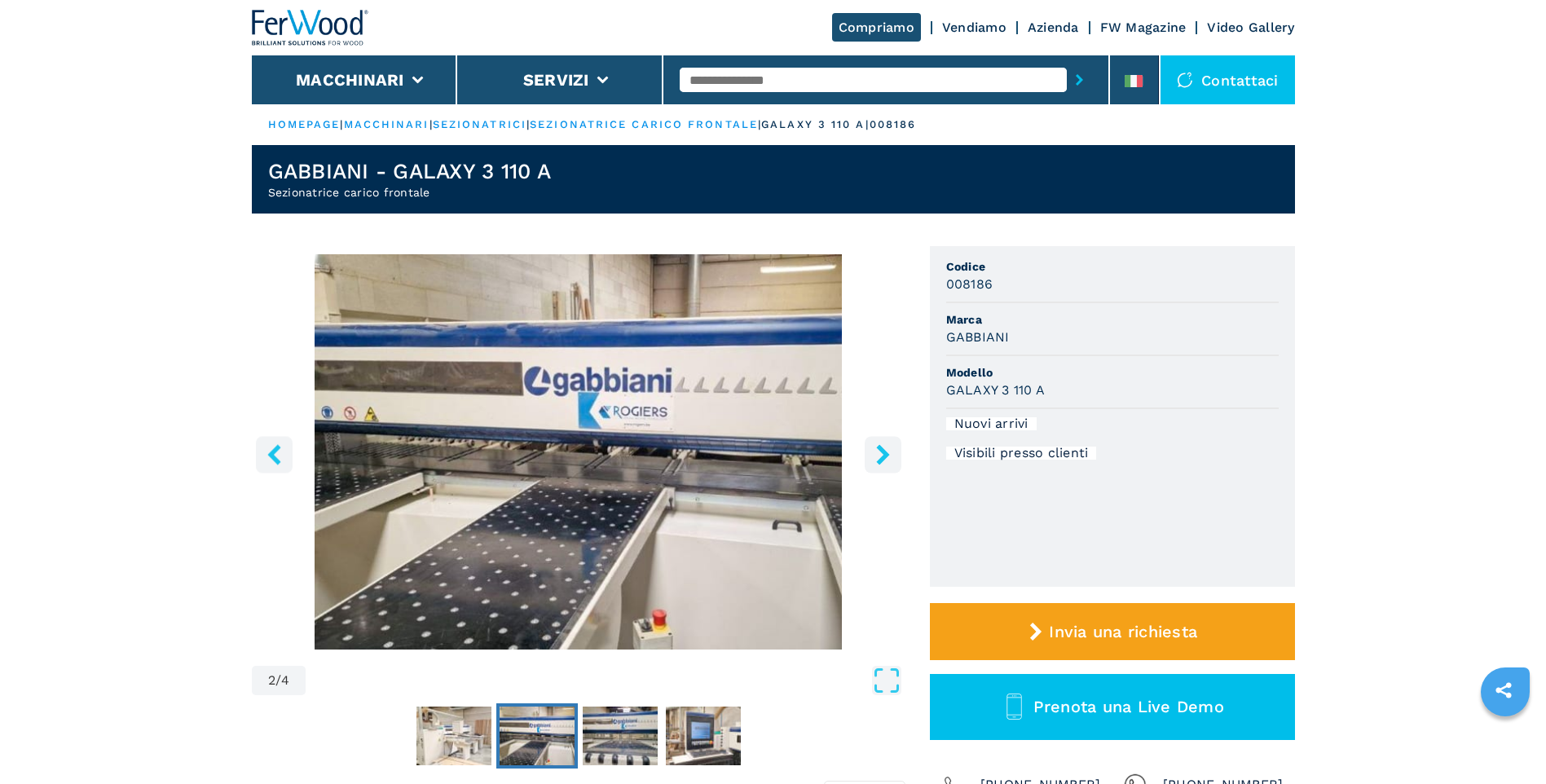
click at [885, 459] on icon "right-button" at bounding box center [883, 454] width 21 height 21
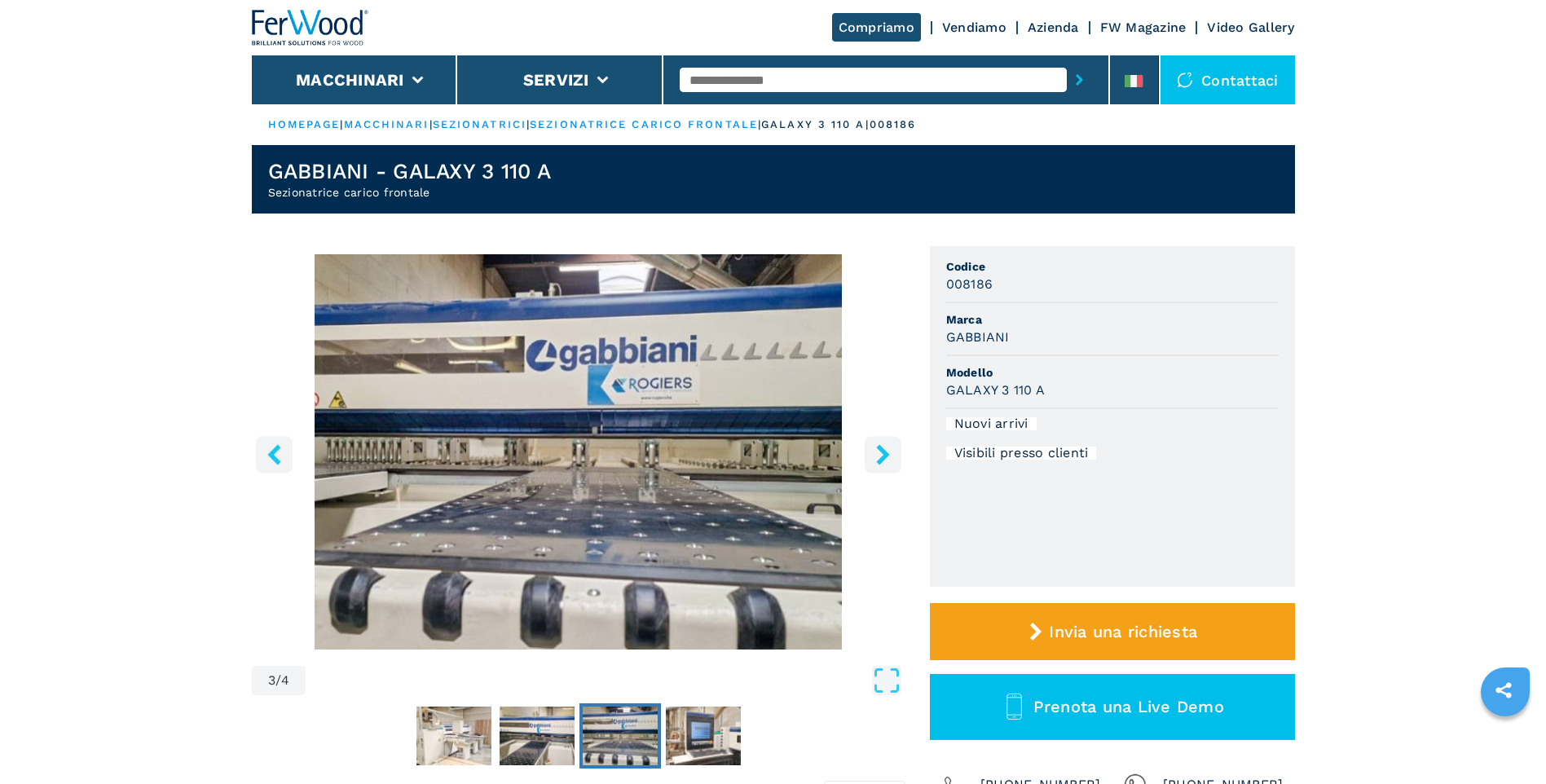
click at [885, 459] on icon "right-button" at bounding box center [883, 454] width 21 height 21
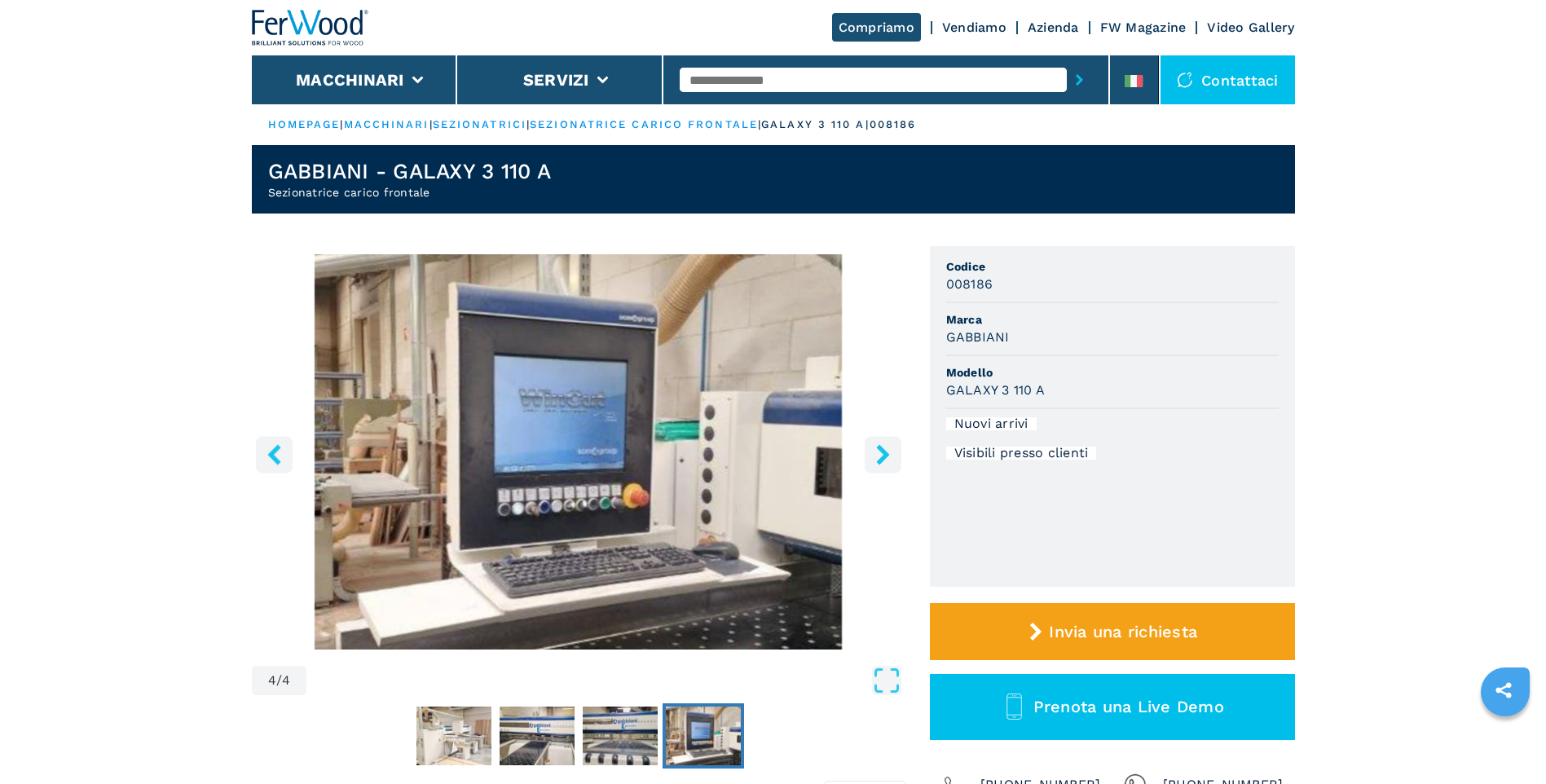
click at [886, 457] on icon "right-button" at bounding box center [882, 454] width 13 height 21
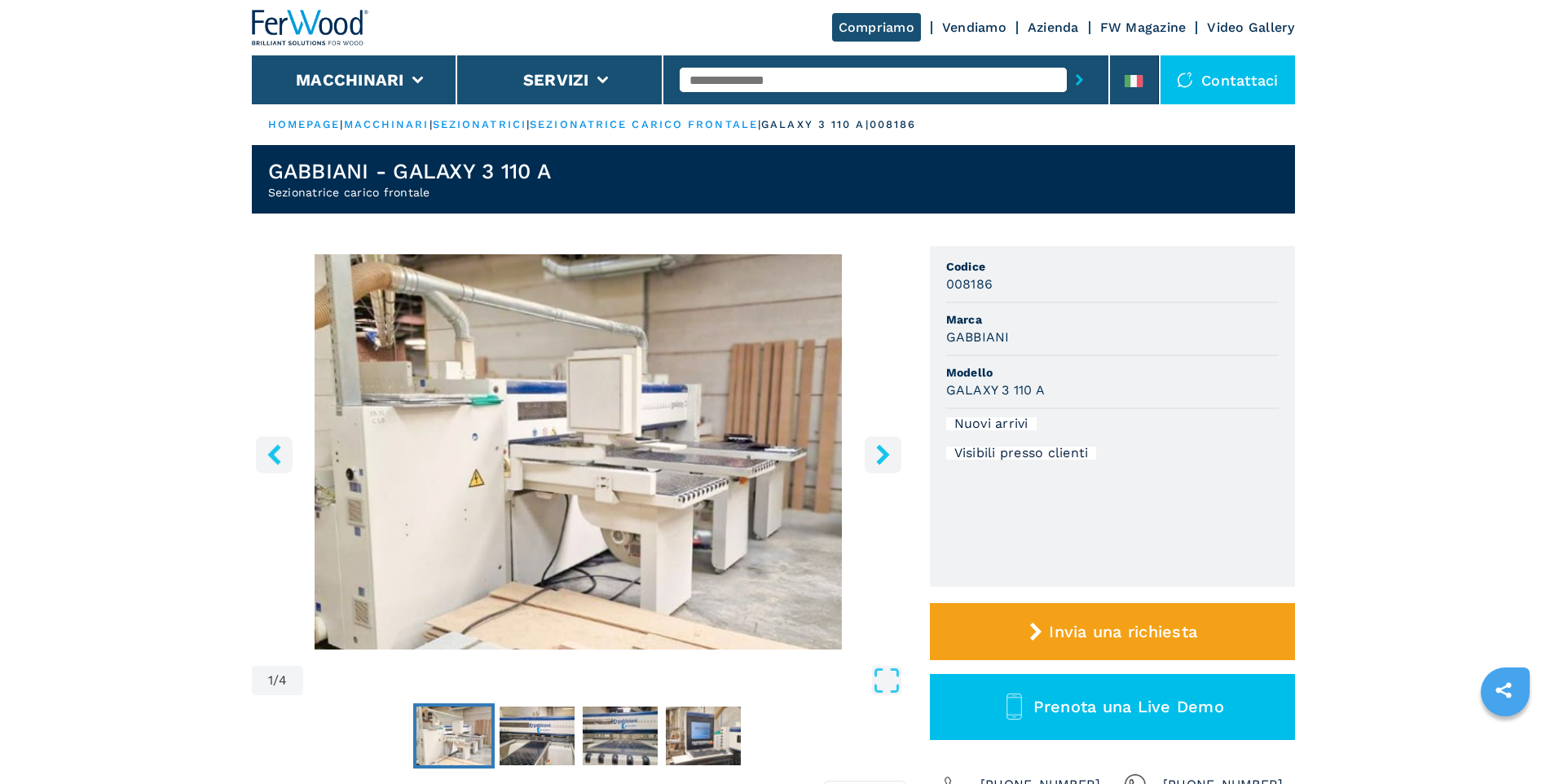
click at [886, 457] on icon "right-button" at bounding box center [882, 454] width 13 height 21
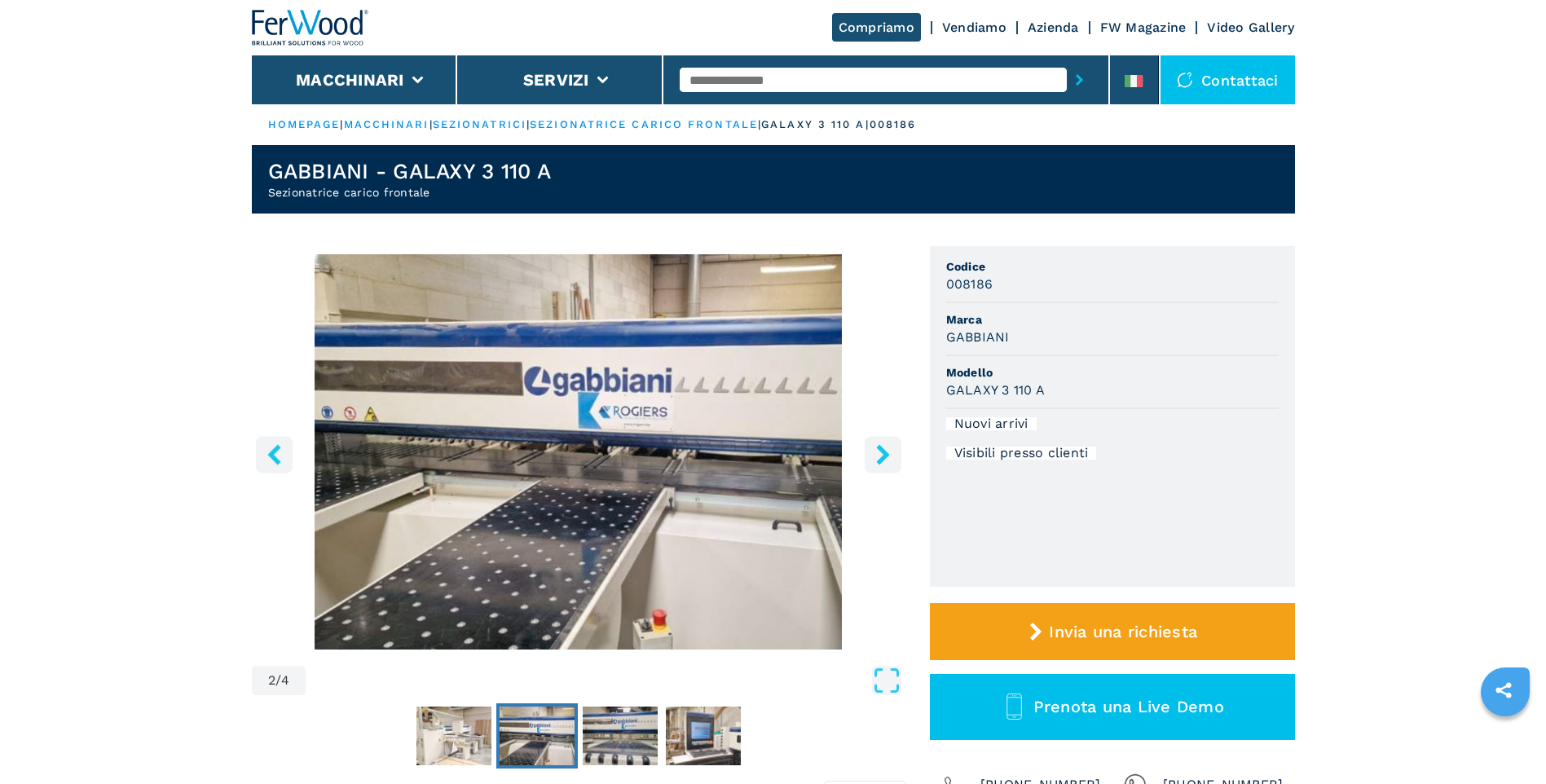
click at [886, 457] on icon "right-button" at bounding box center [882, 454] width 13 height 21
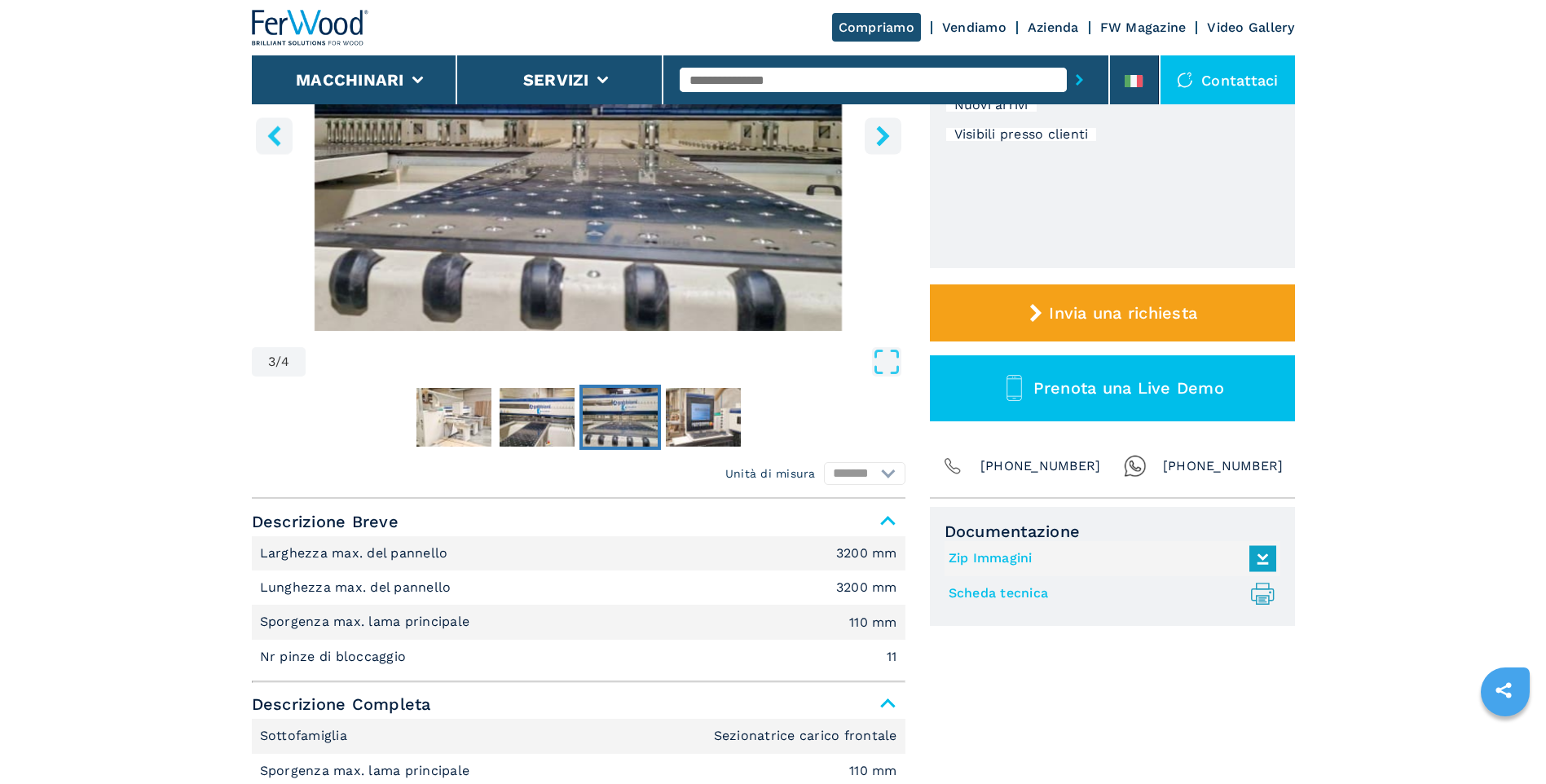
scroll to position [407, 0]
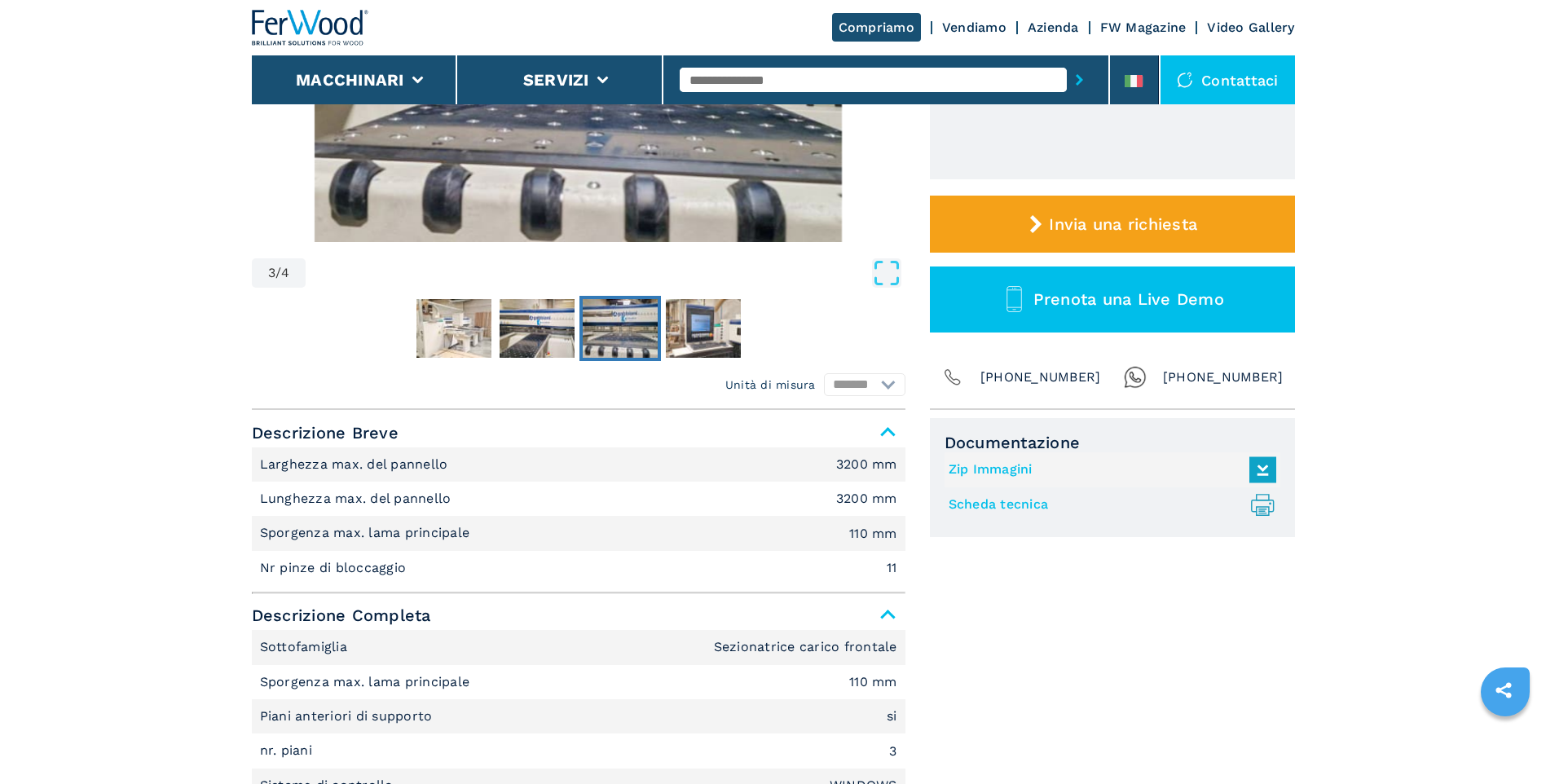
click at [1059, 580] on div "Documentazione Zip Immagini Scheda tecnica .prefix__st0{stroke-linecap:round;st…" at bounding box center [1112, 669] width 365 height 504
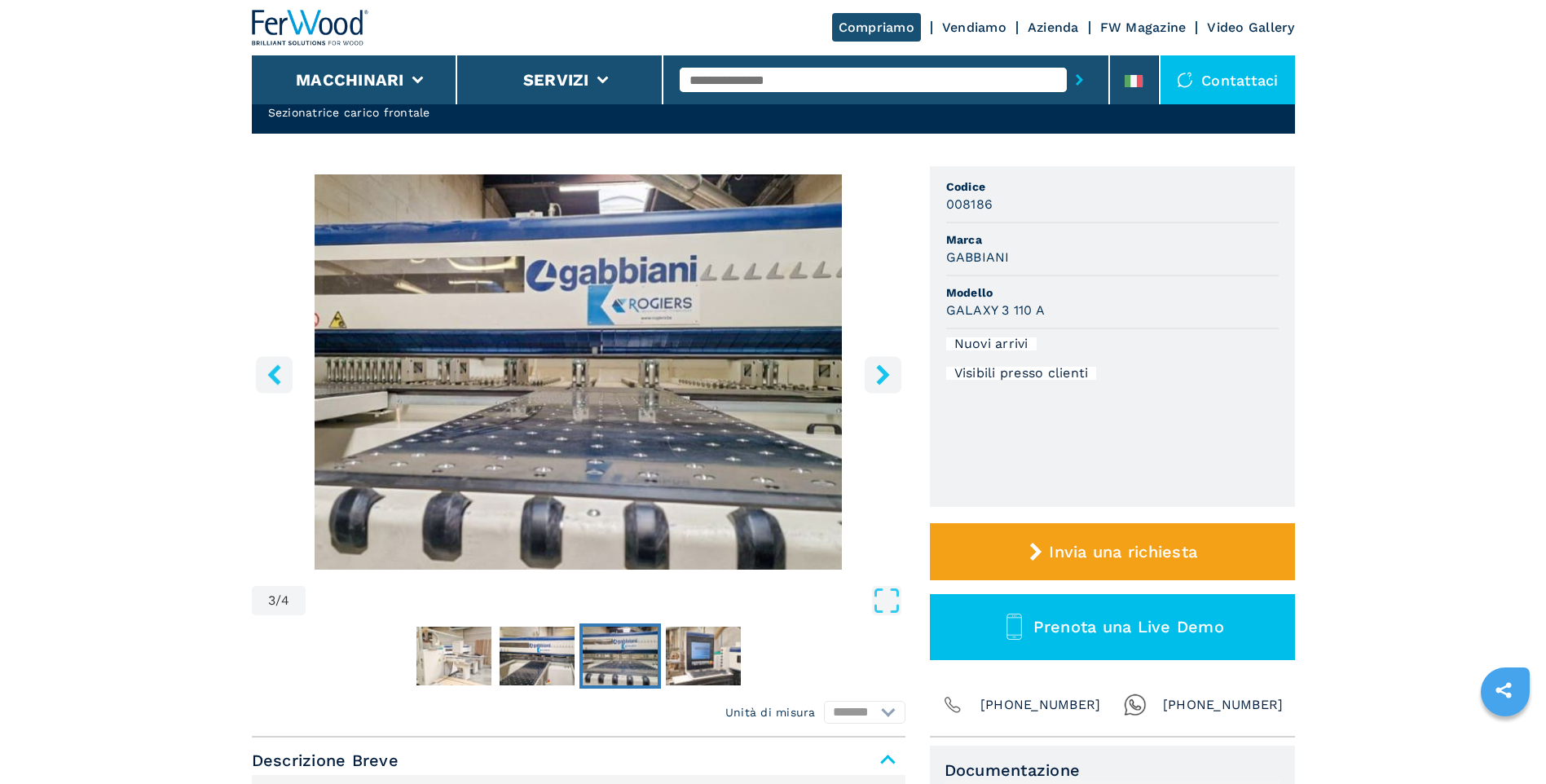
scroll to position [0, 0]
